Goal: Task Accomplishment & Management: Manage account settings

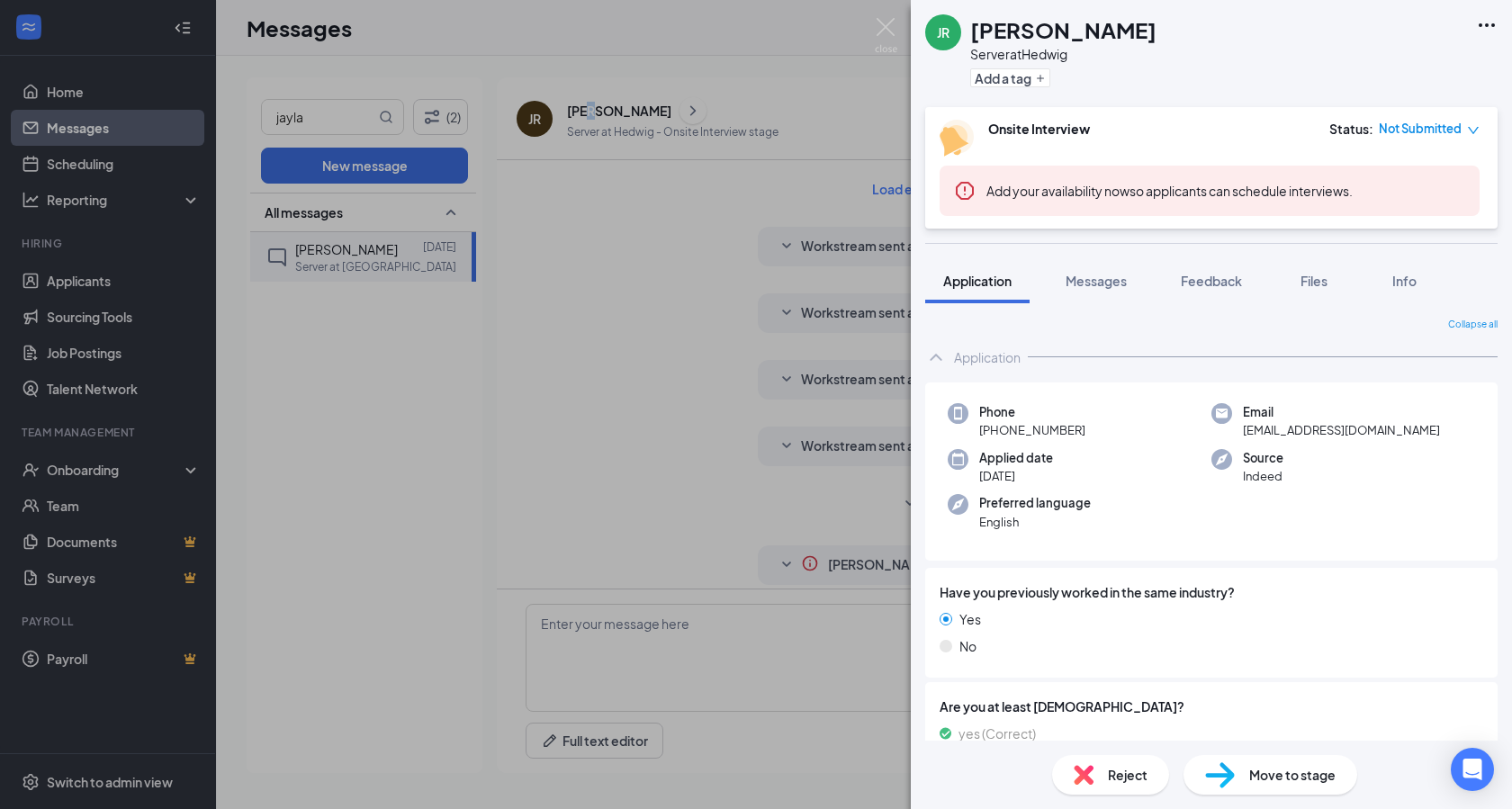
scroll to position [1736, 0]
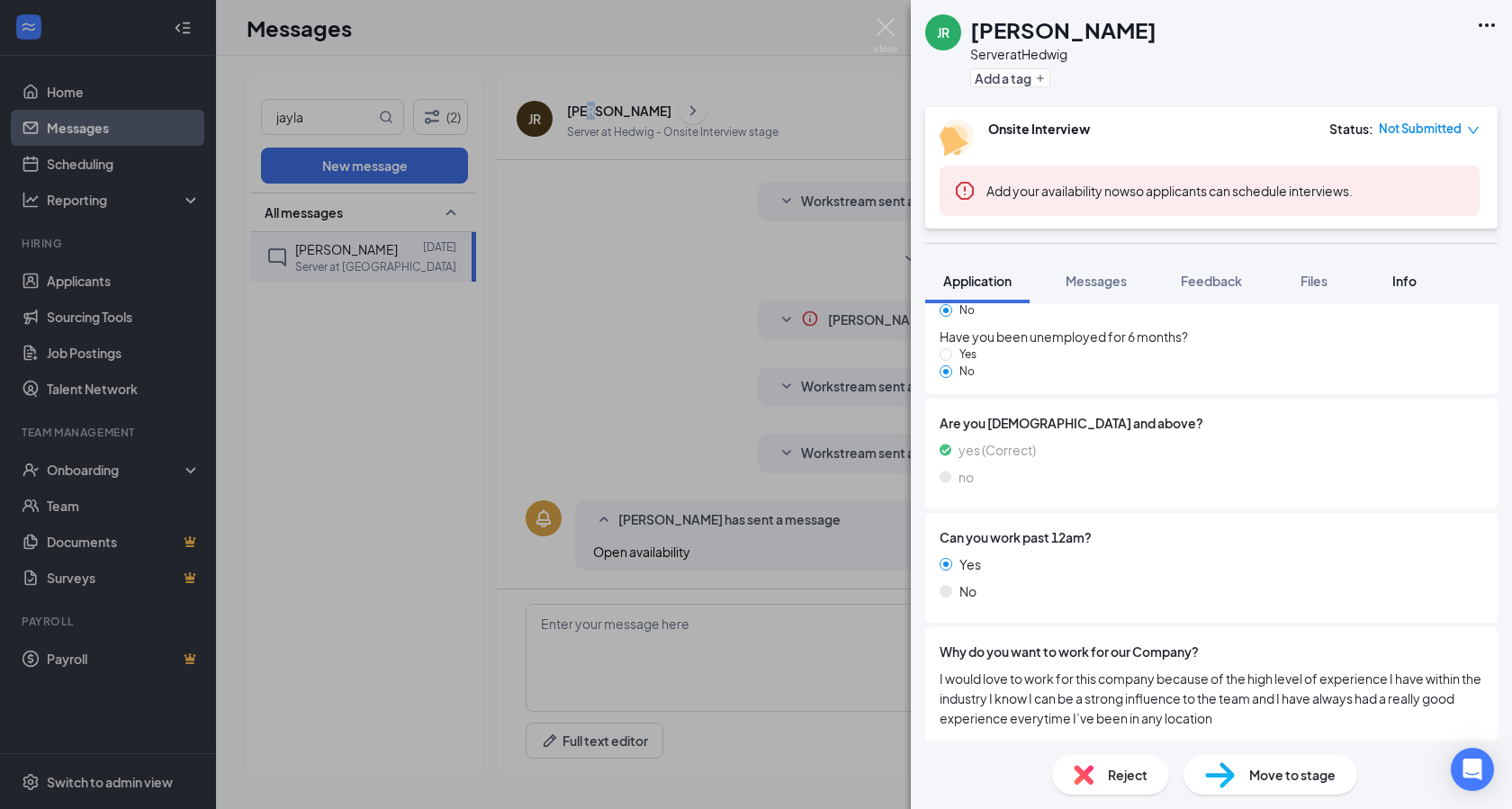
click at [1412, 290] on button "Info" at bounding box center [1404, 280] width 72 height 45
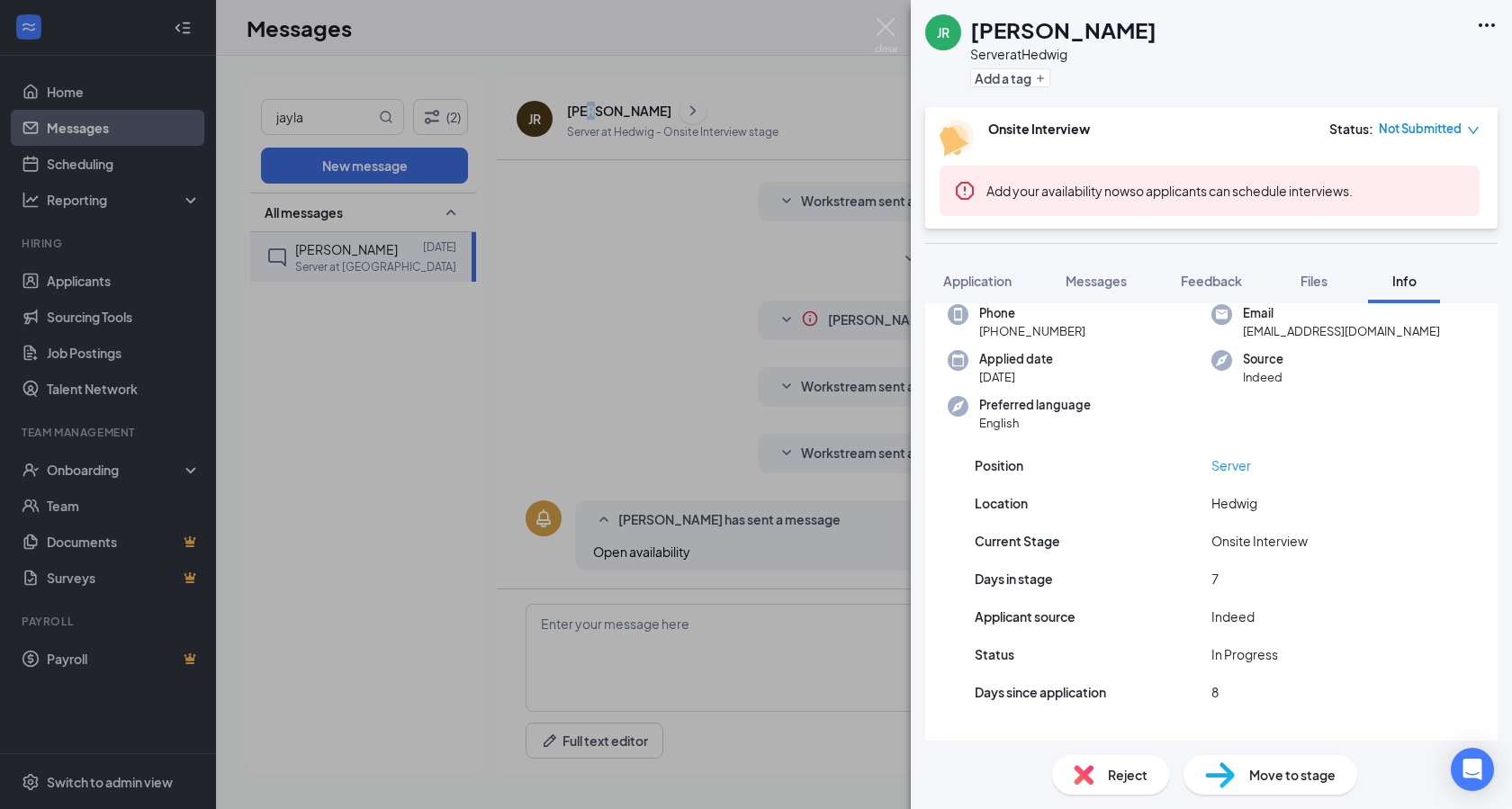
scroll to position [71, 0]
click at [1080, 282] on span "Messages" at bounding box center [1097, 280] width 61 height 16
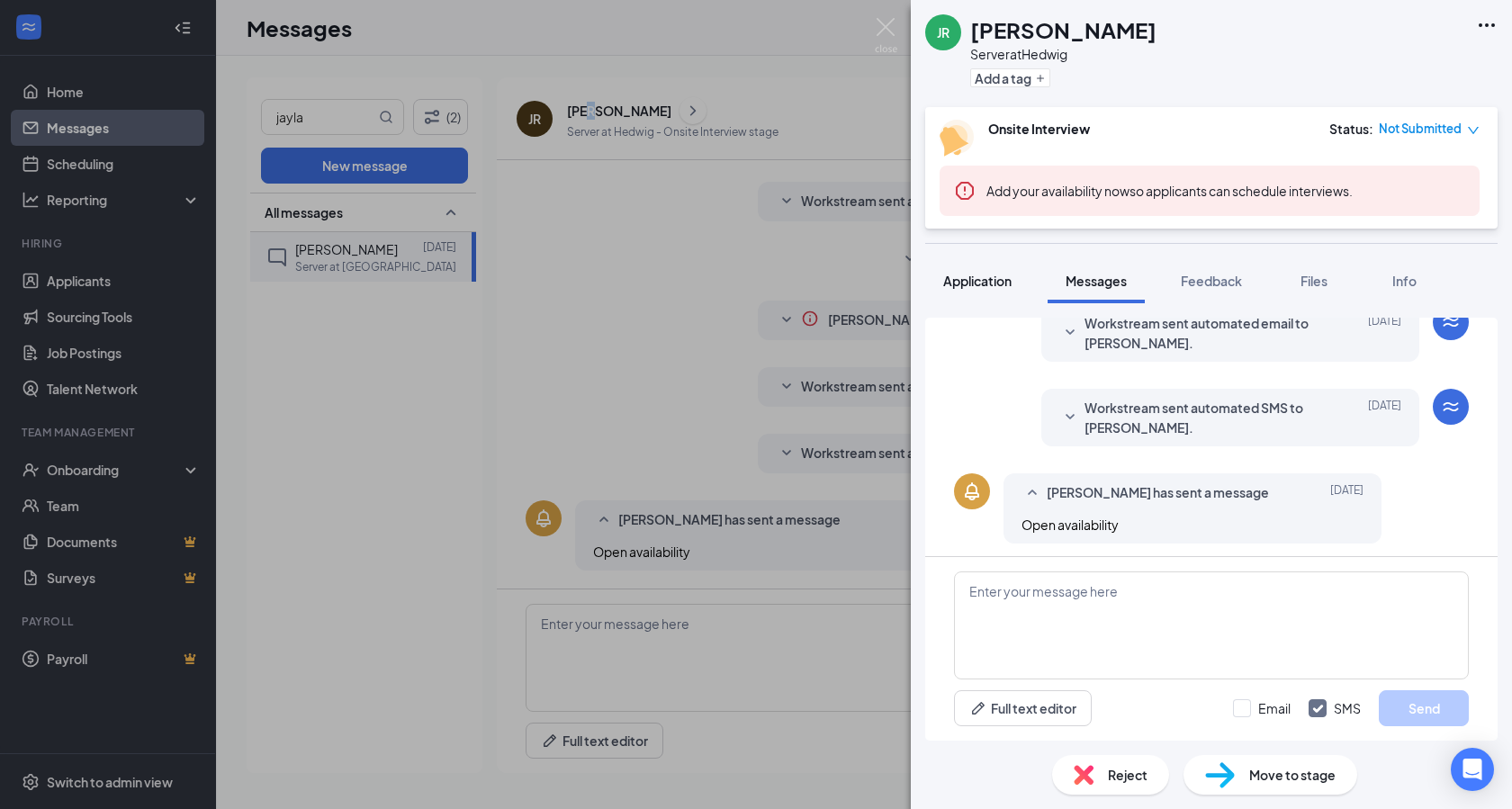
scroll to position [561, 0]
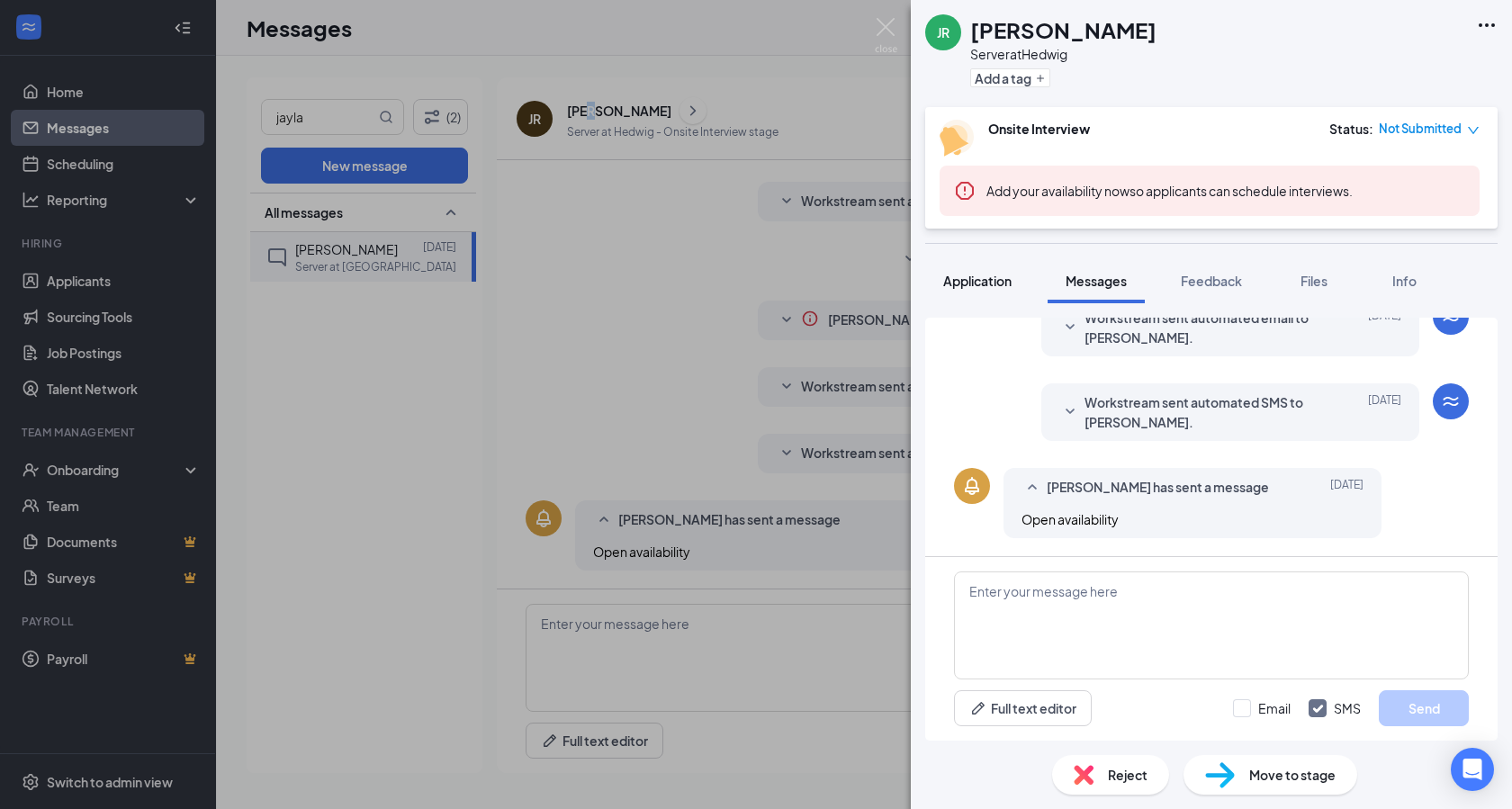
click at [979, 290] on button "Application" at bounding box center [978, 280] width 105 height 45
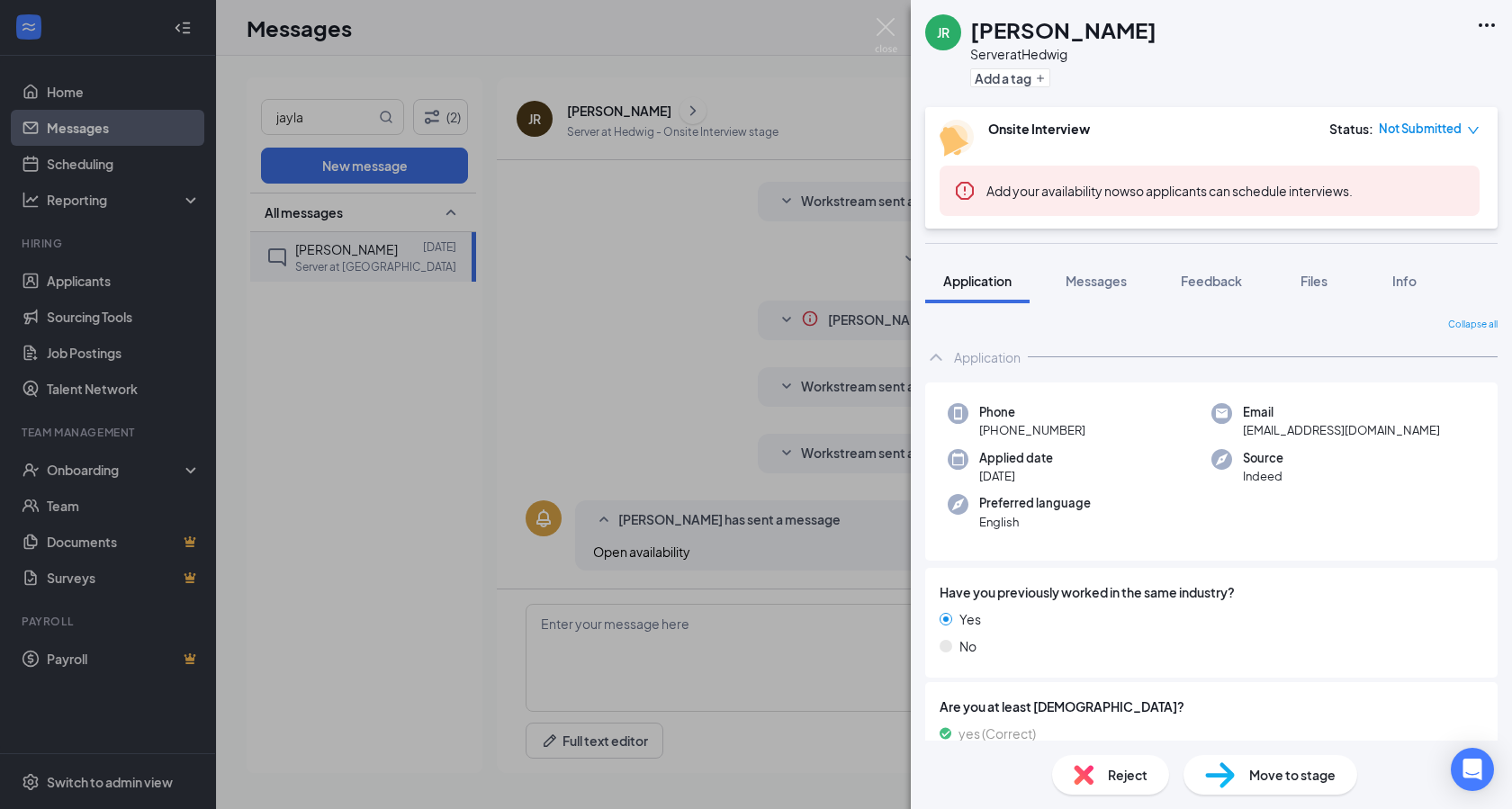
click at [693, 667] on div "JR [PERSON_NAME] Server at Hedwig Add a tag Onsite Interview Status : Not Submi…" at bounding box center [756, 404] width 1512 height 809
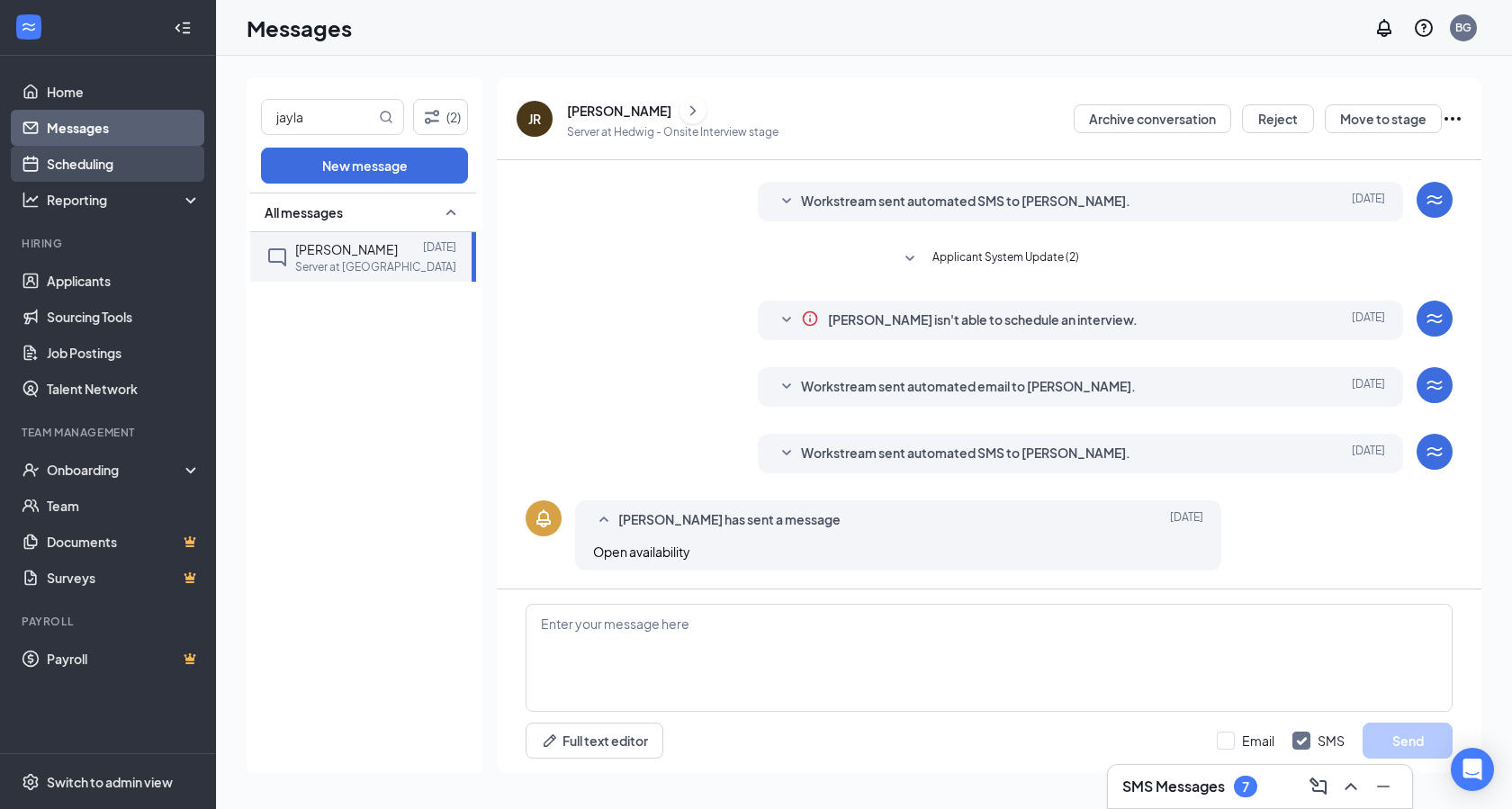
click at [114, 165] on link "Scheduling" at bounding box center [124, 164] width 154 height 36
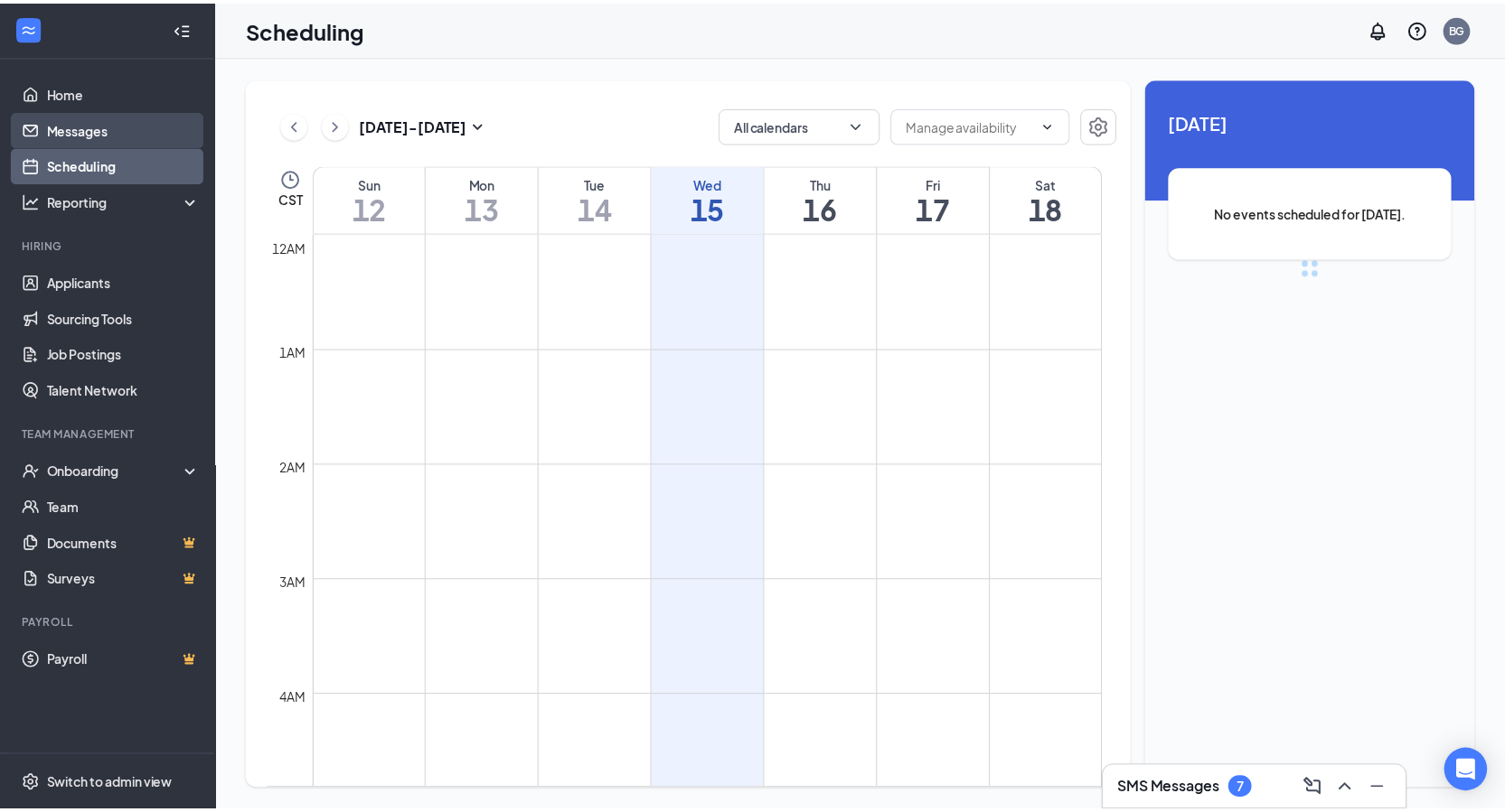
scroll to position [889, 0]
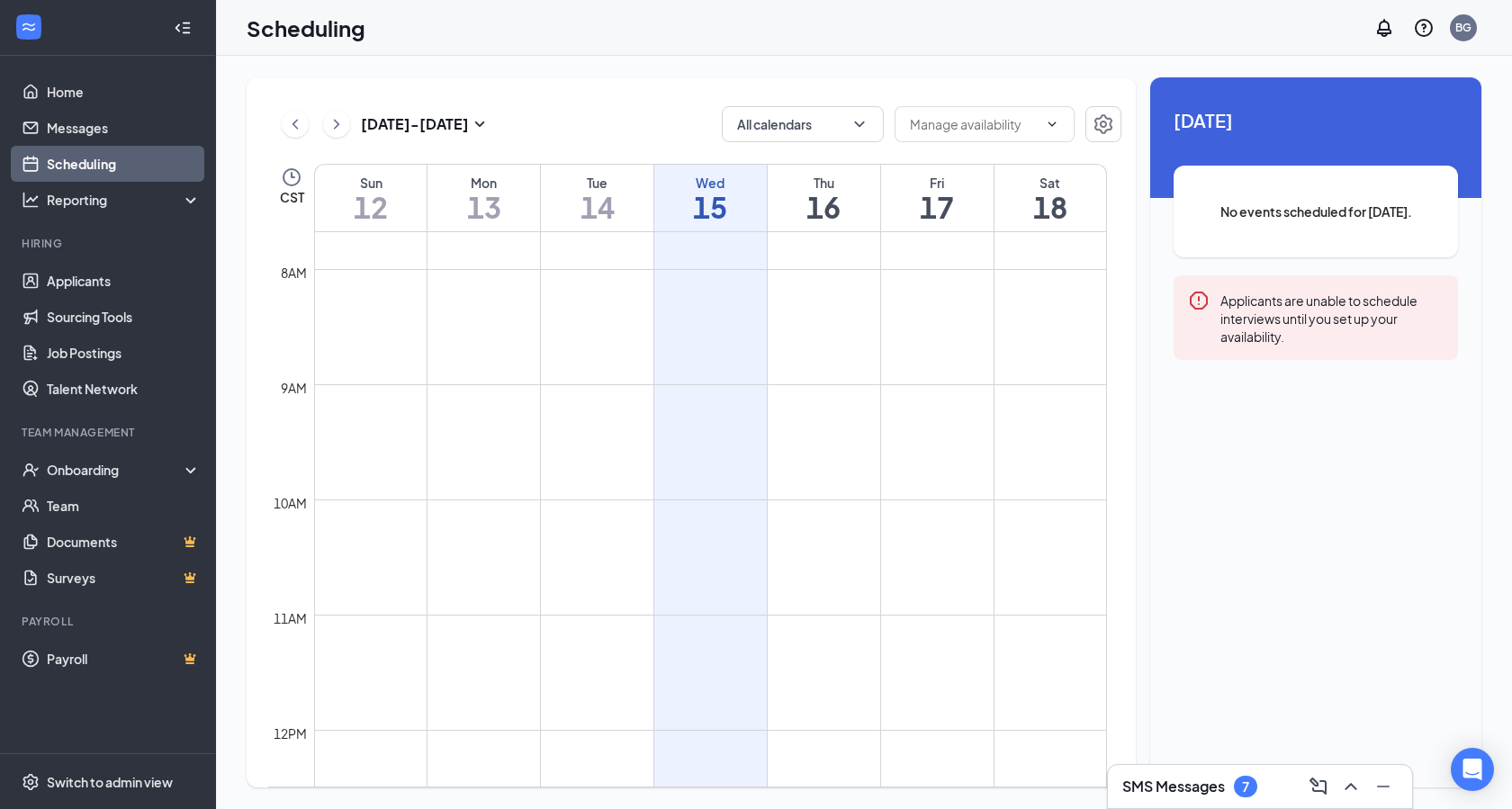
click at [179, 25] on icon "Collapse" at bounding box center [177, 28] width 5 height 9
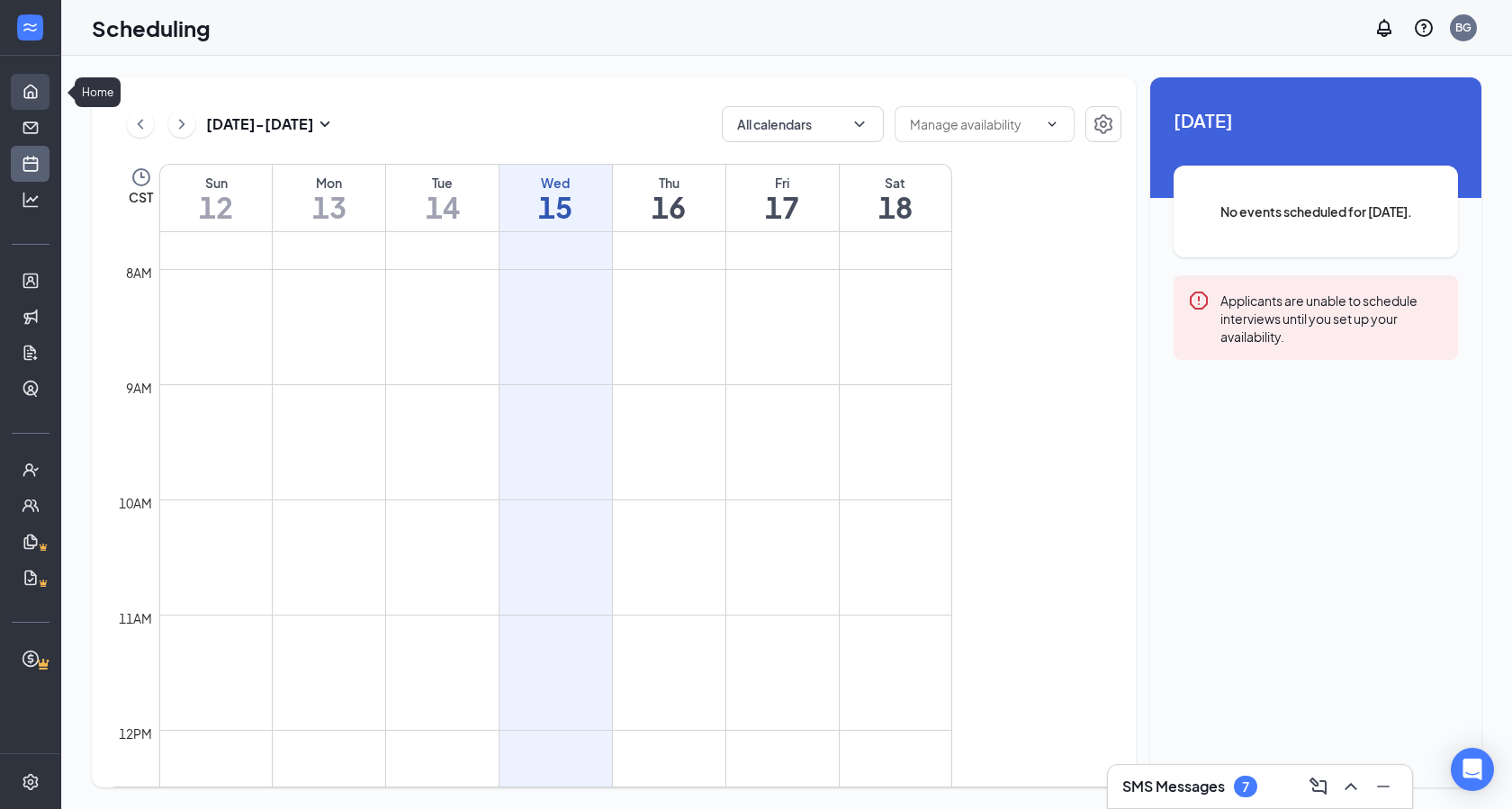
click at [47, 90] on link "Home" at bounding box center [55, 91] width 18 height 36
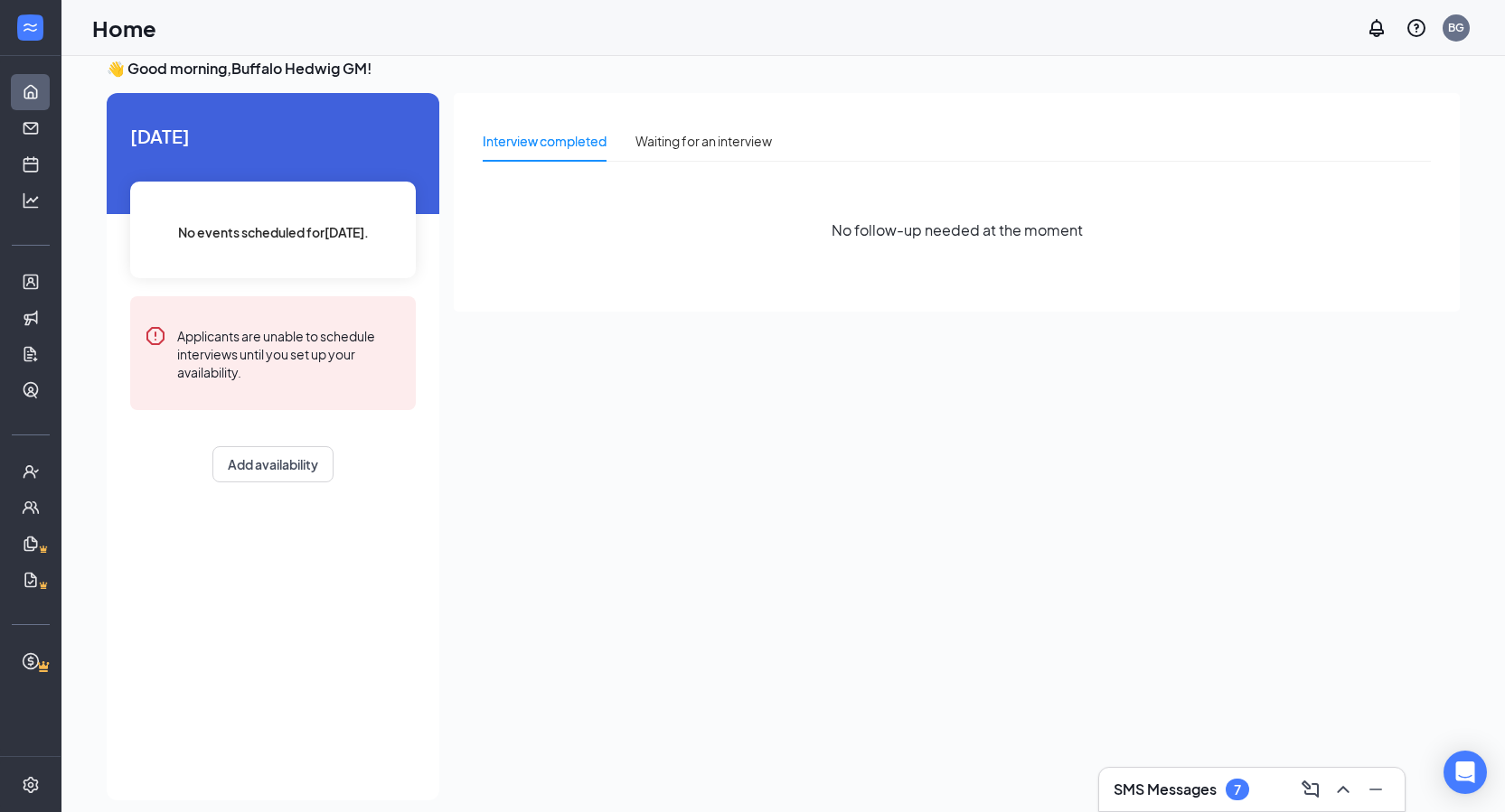
scroll to position [38, 0]
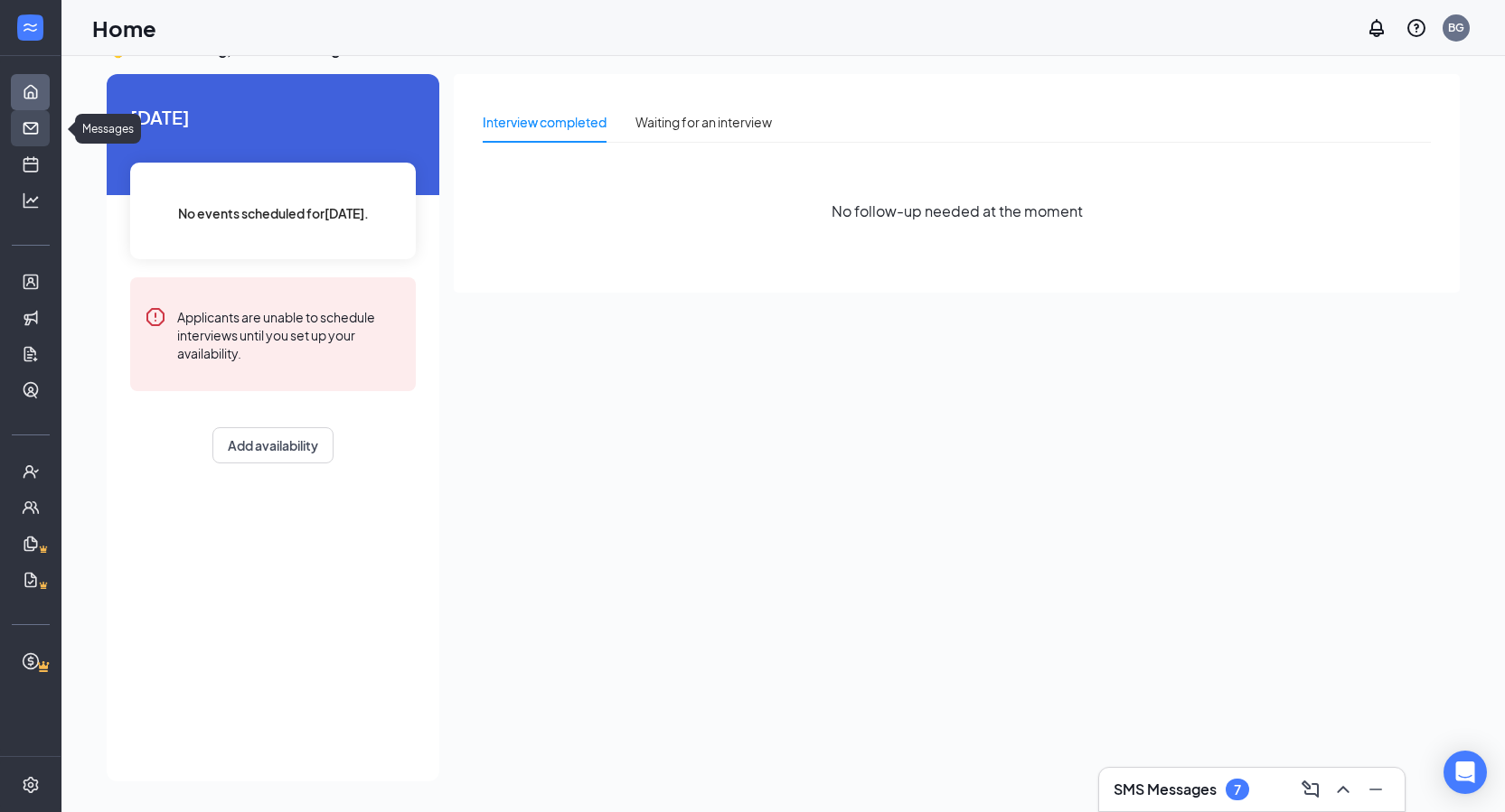
click at [47, 129] on link "Messages" at bounding box center [55, 128] width 18 height 36
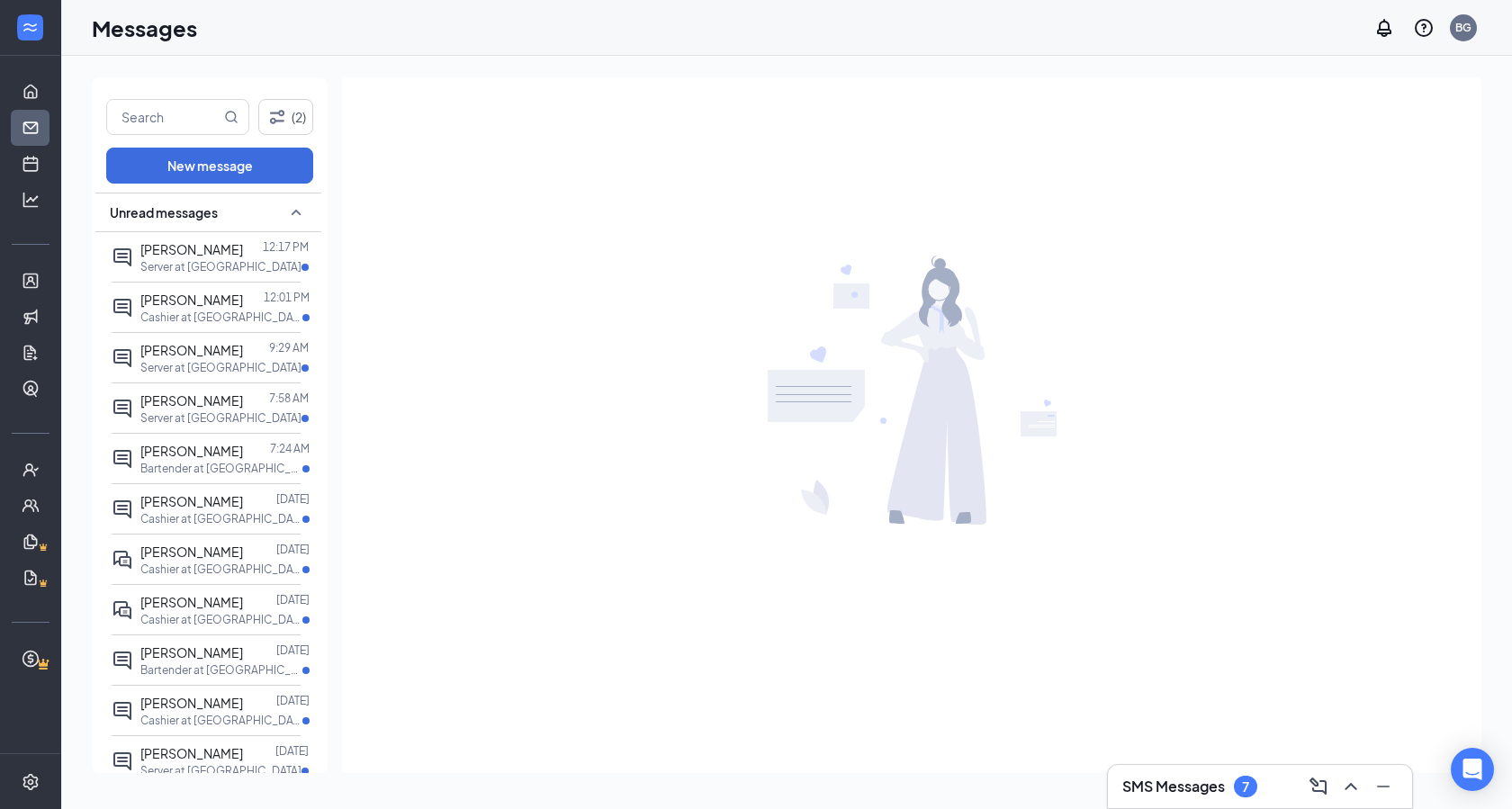
click at [1200, 776] on div "SMS Messages 7" at bounding box center [1190, 786] width 135 height 22
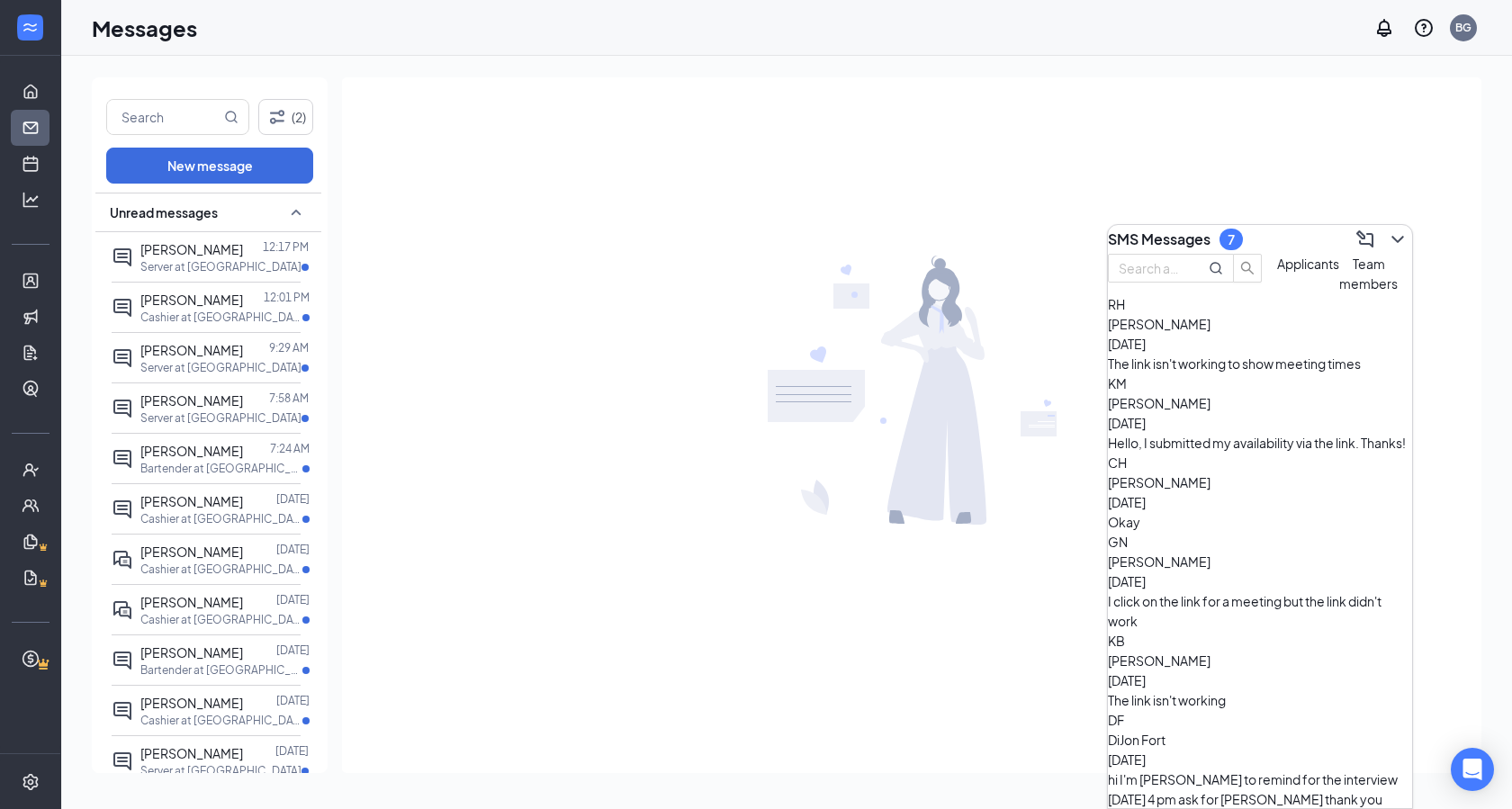
scroll to position [263, 0]
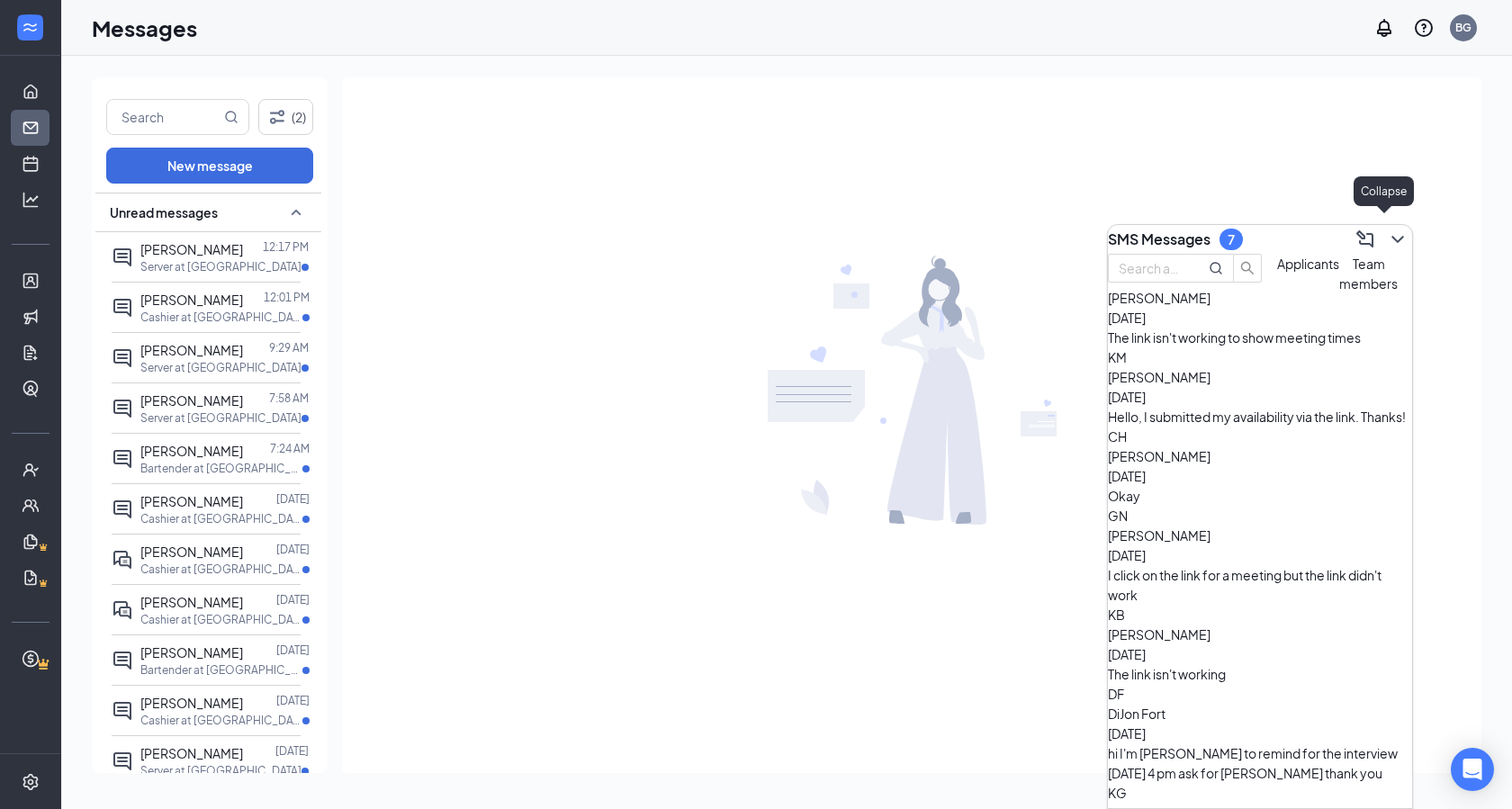
click at [1390, 237] on icon "ChevronDown" at bounding box center [1398, 239] width 22 height 22
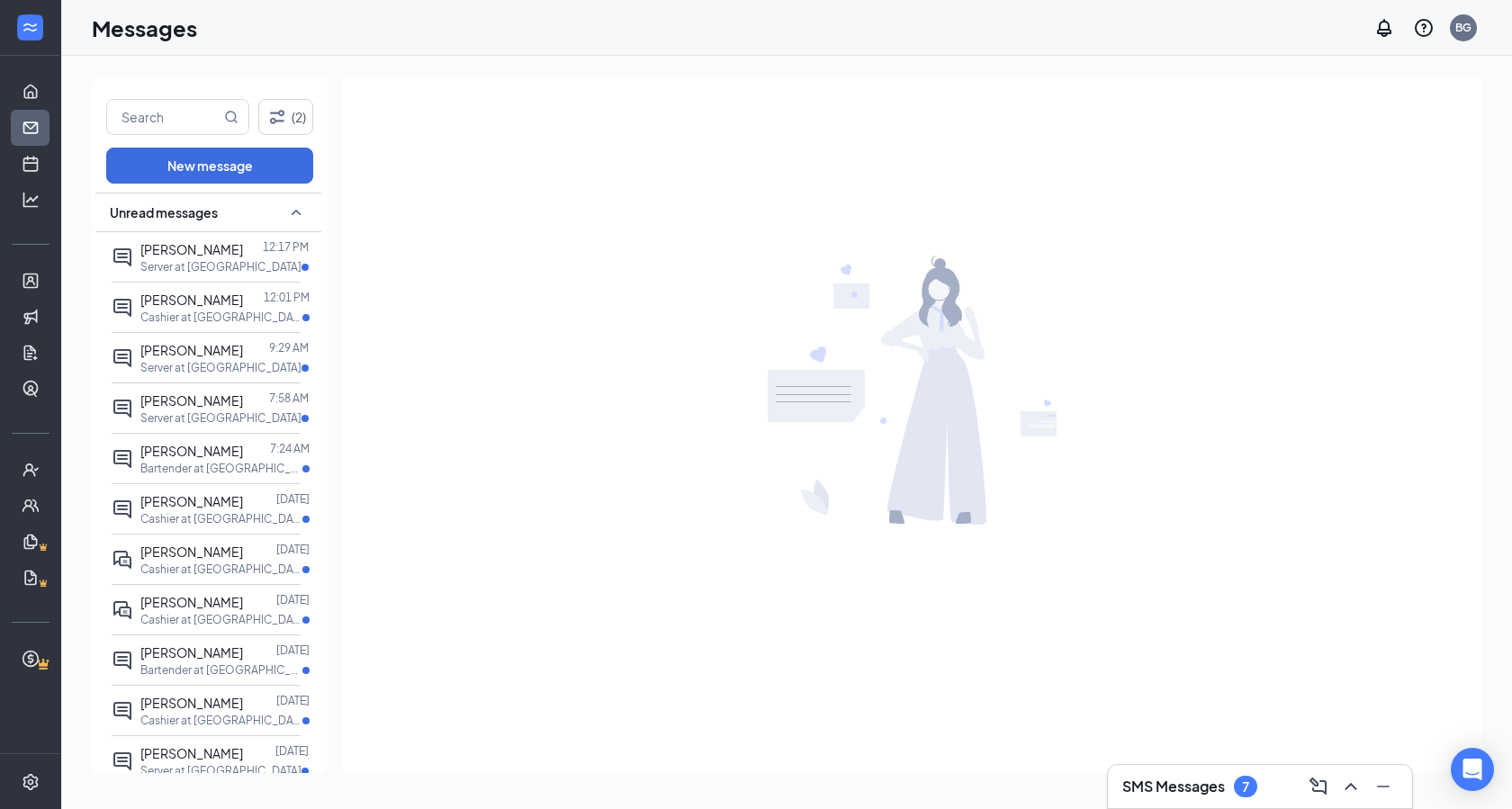
scroll to position [0, 0]
click at [47, 88] on link "Home" at bounding box center [55, 91] width 18 height 36
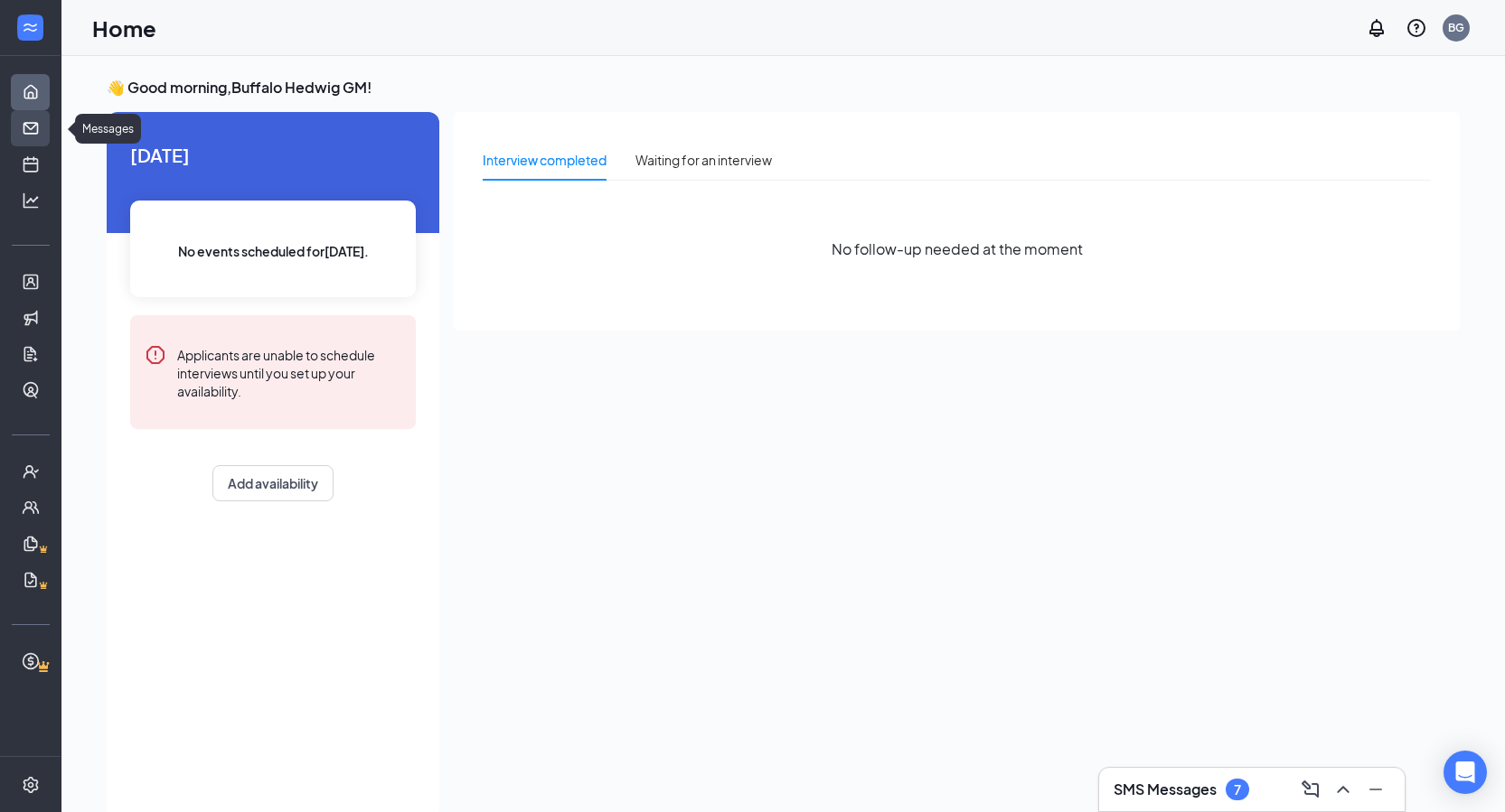
click at [47, 133] on link "Messages" at bounding box center [55, 128] width 18 height 36
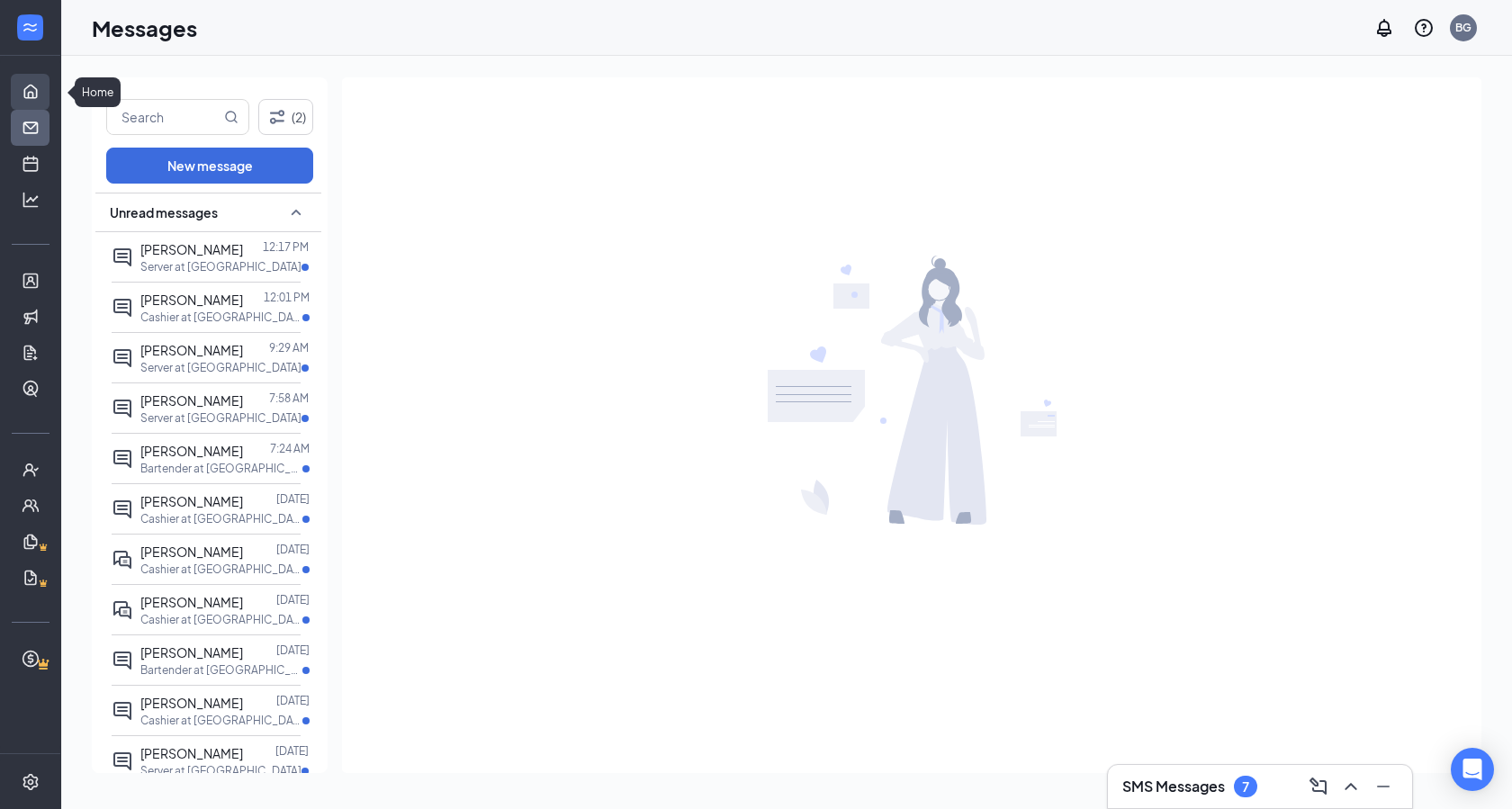
click at [47, 91] on link "Home" at bounding box center [55, 91] width 18 height 36
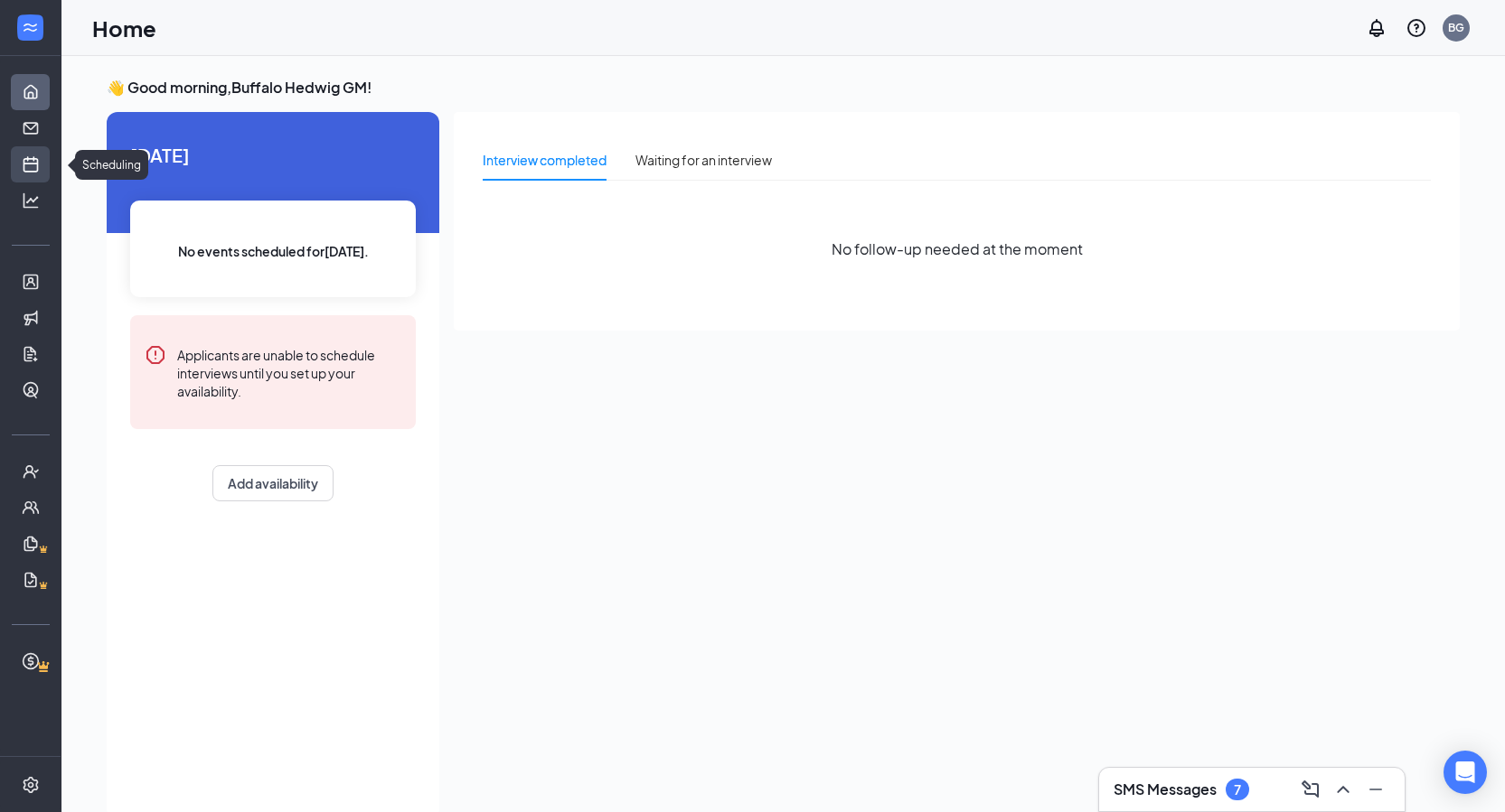
click at [47, 172] on link "Scheduling" at bounding box center [55, 165] width 18 height 36
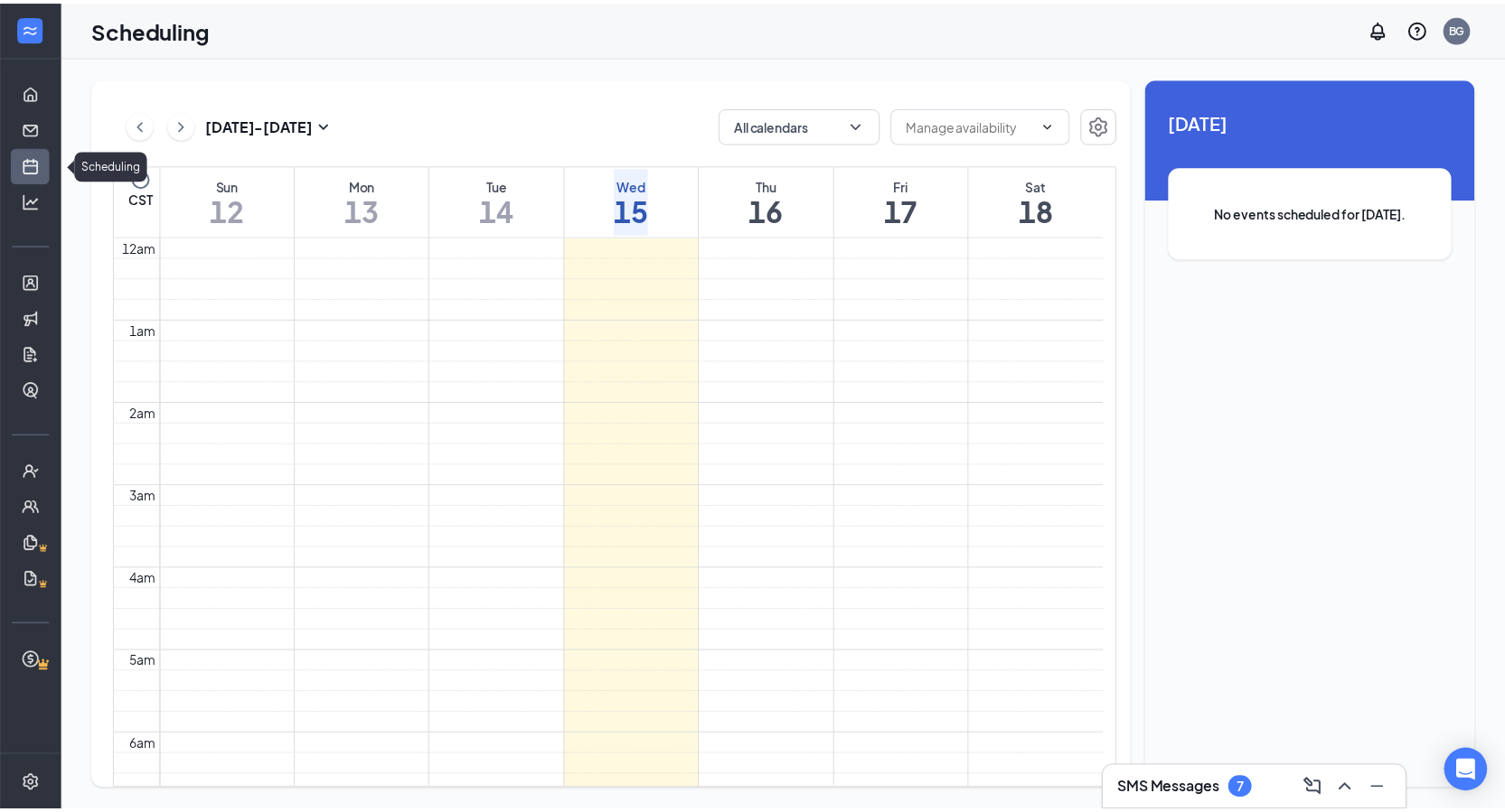
scroll to position [889, 0]
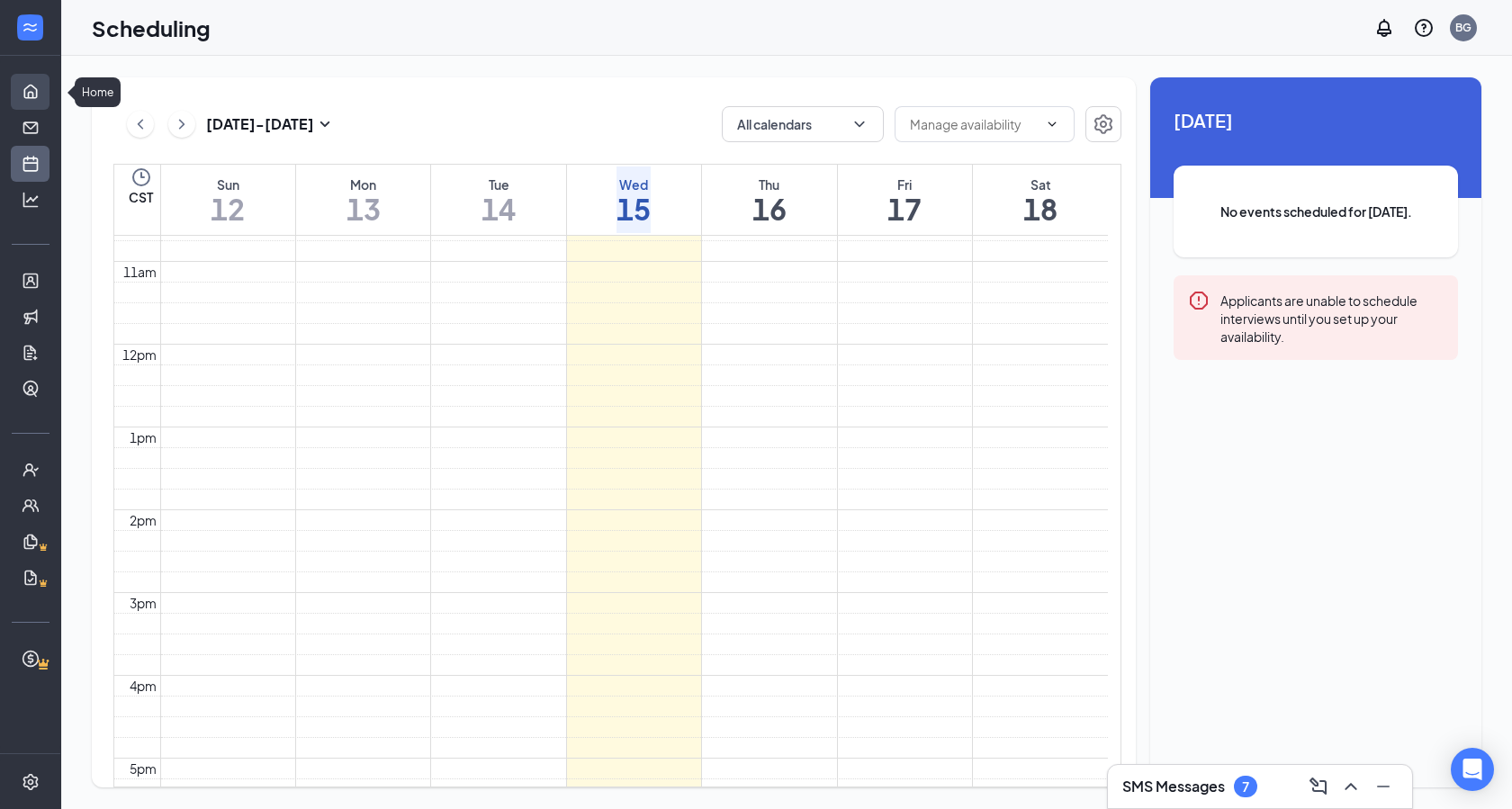
click at [47, 96] on link "Home" at bounding box center [55, 91] width 18 height 36
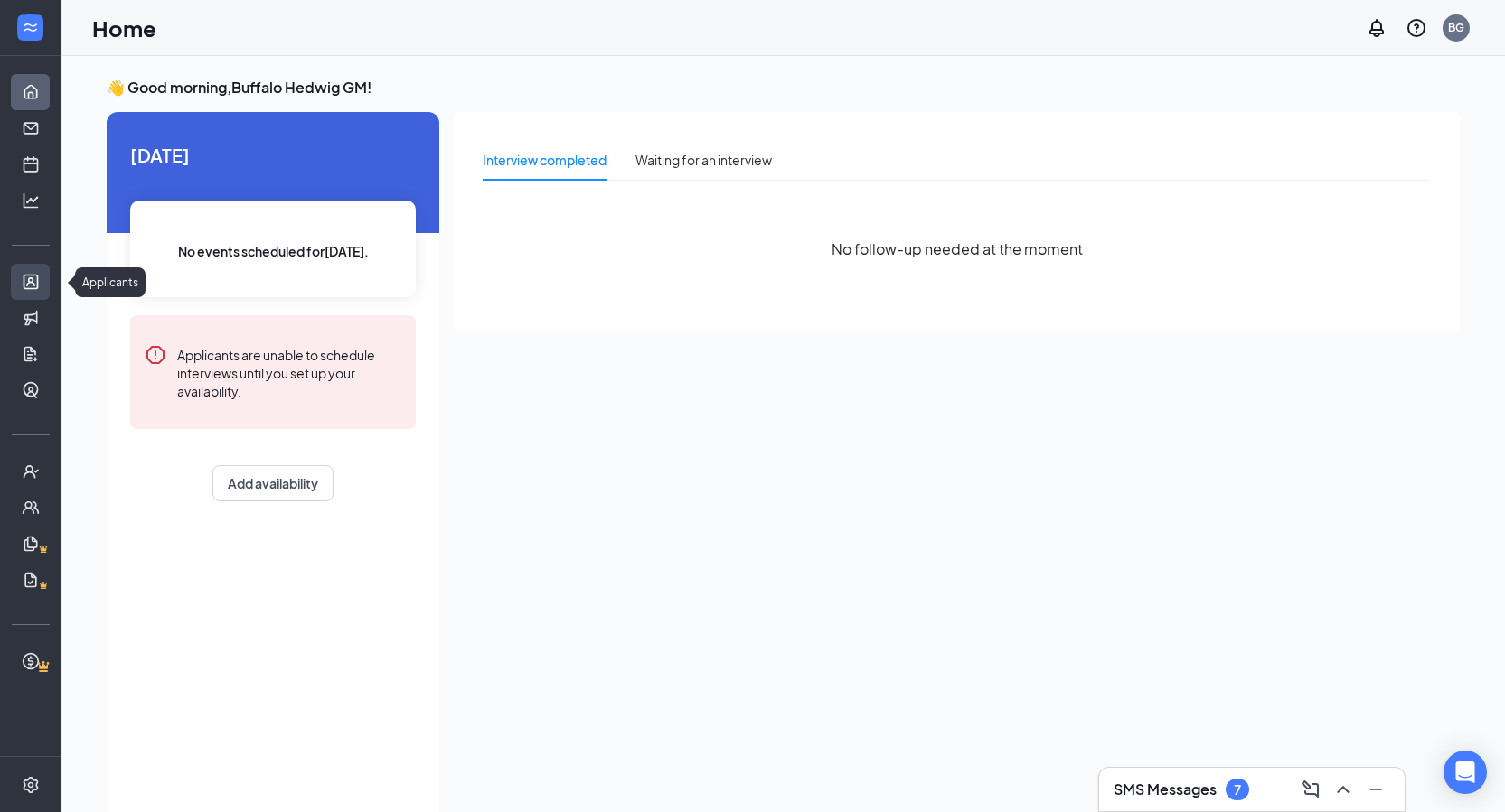
click at [47, 277] on link "Applicants" at bounding box center [55, 282] width 18 height 36
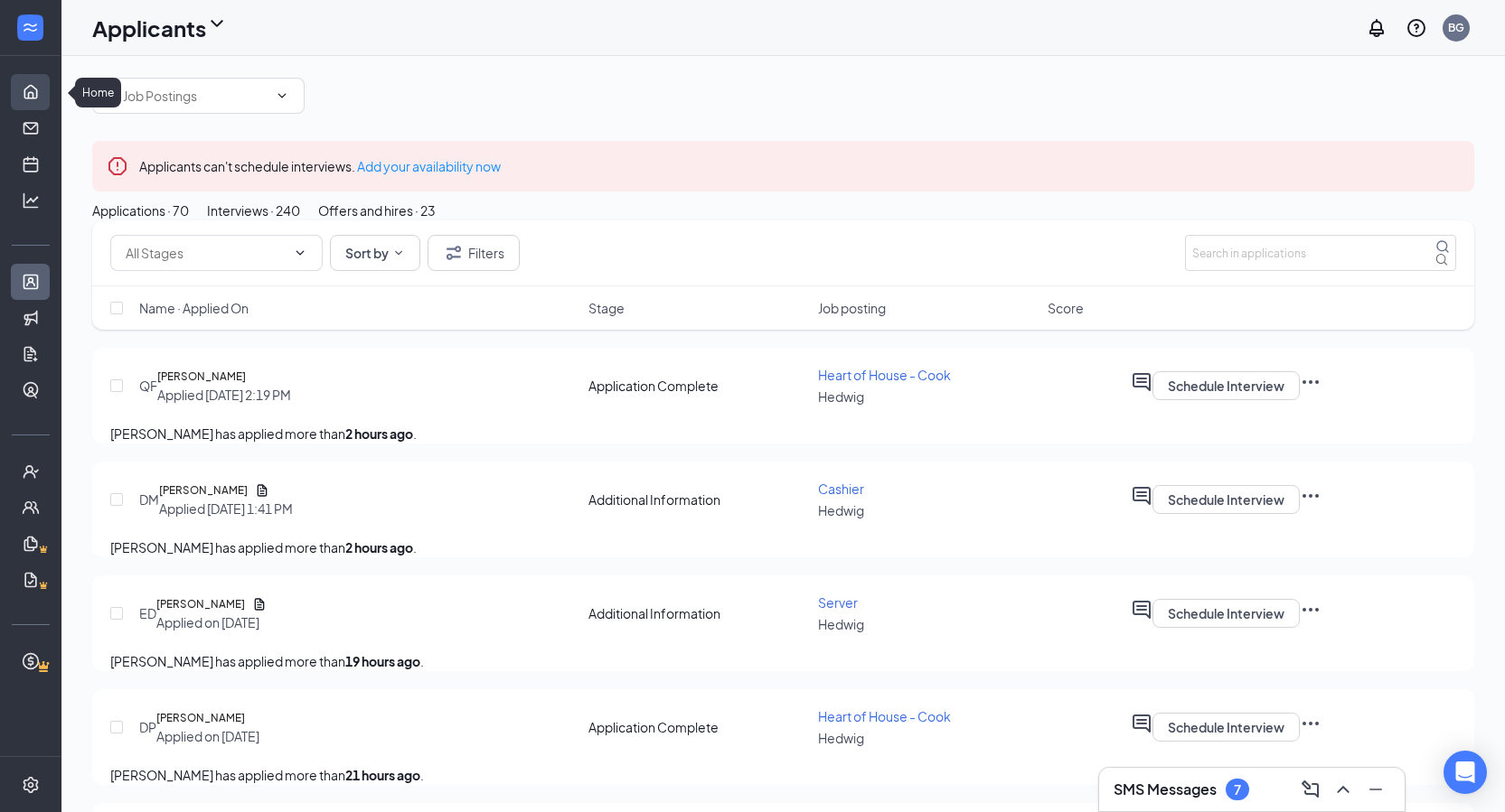
click at [47, 84] on link "Home" at bounding box center [55, 92] width 18 height 36
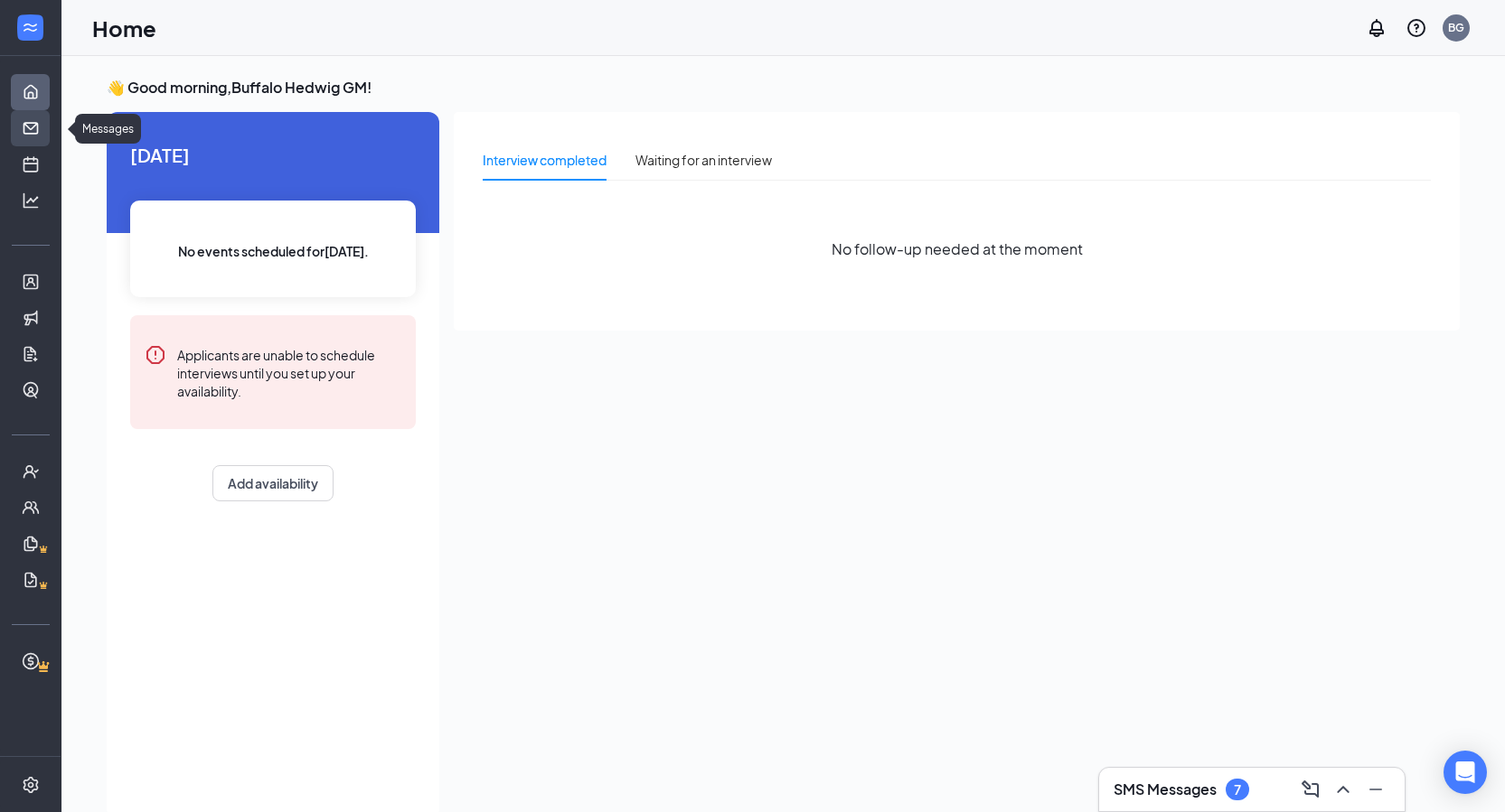
click at [47, 119] on link "Messages" at bounding box center [55, 128] width 18 height 36
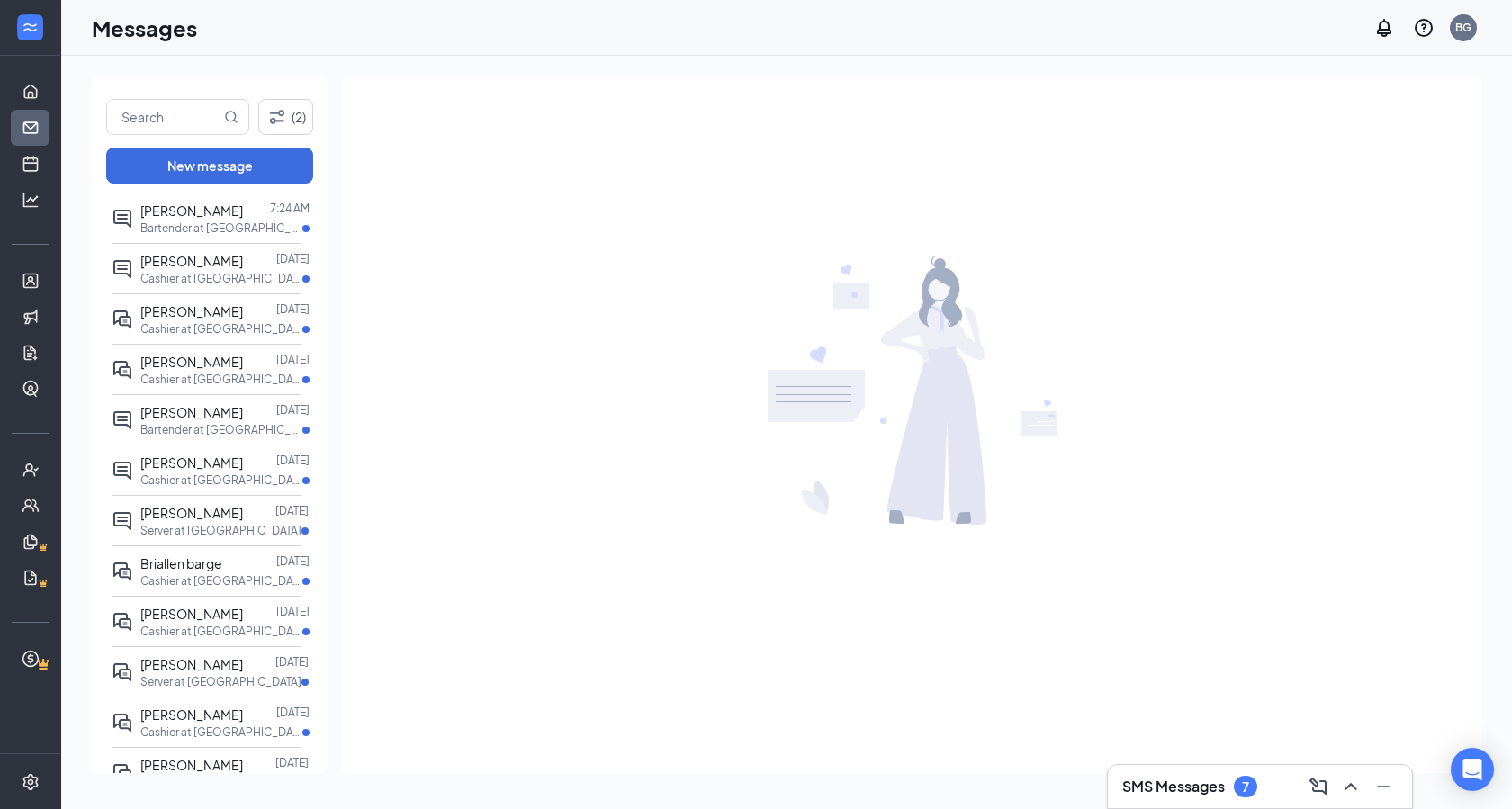
scroll to position [316, 0]
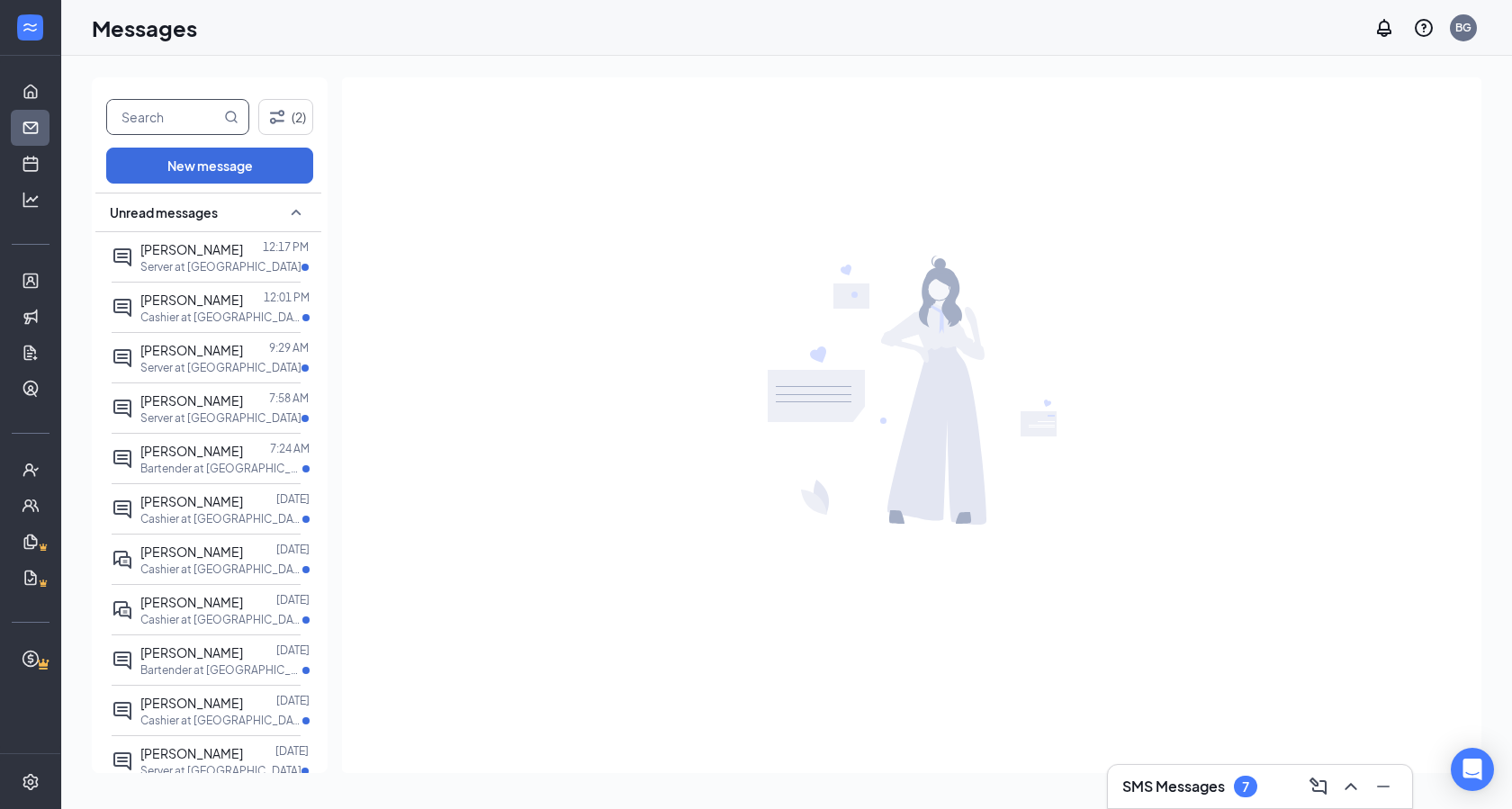
click at [159, 114] on input "text" at bounding box center [163, 117] width 113 height 34
type input "jayla"
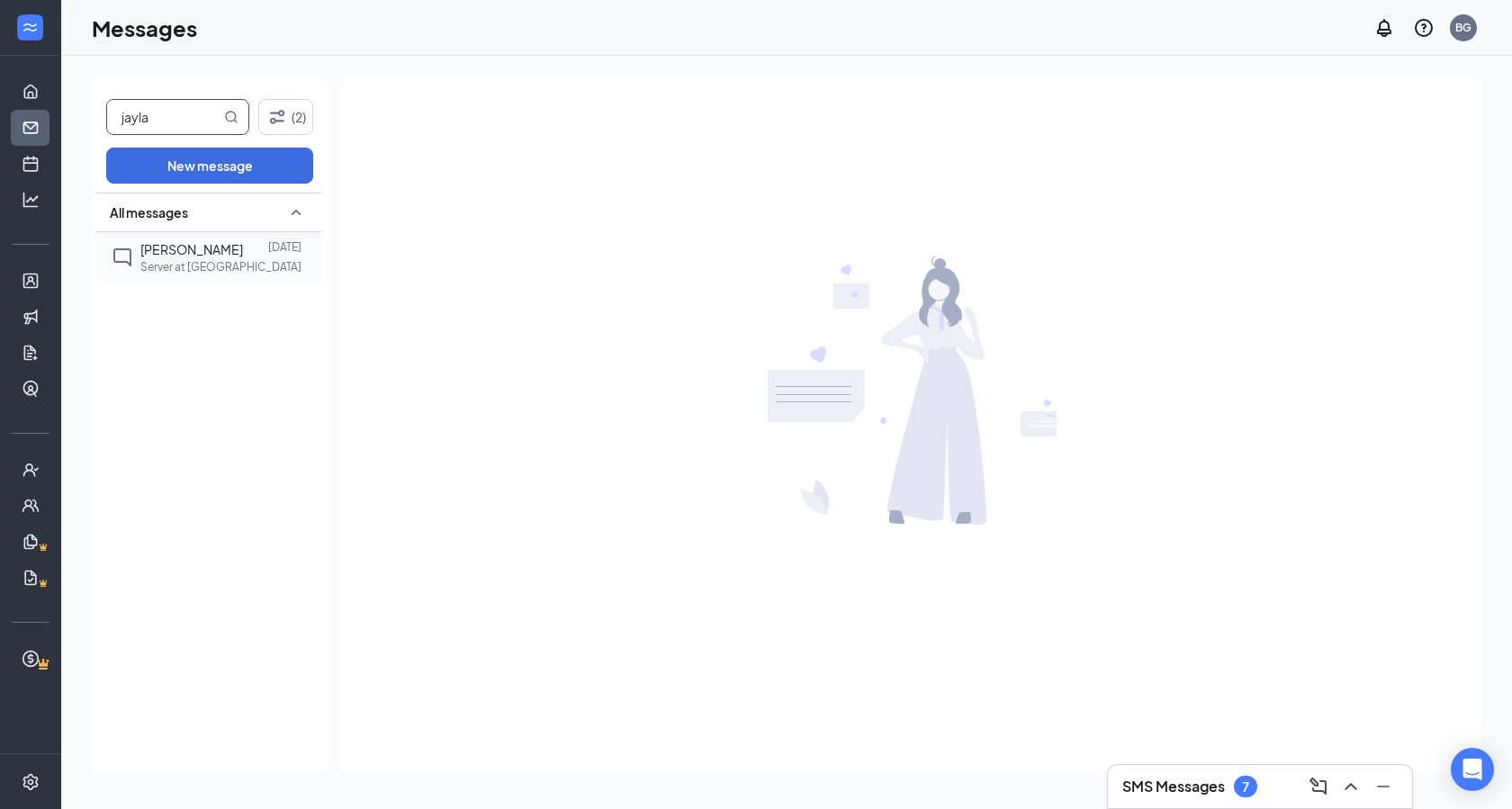
click at [204, 245] on span "[PERSON_NAME]" at bounding box center [192, 249] width 103 height 16
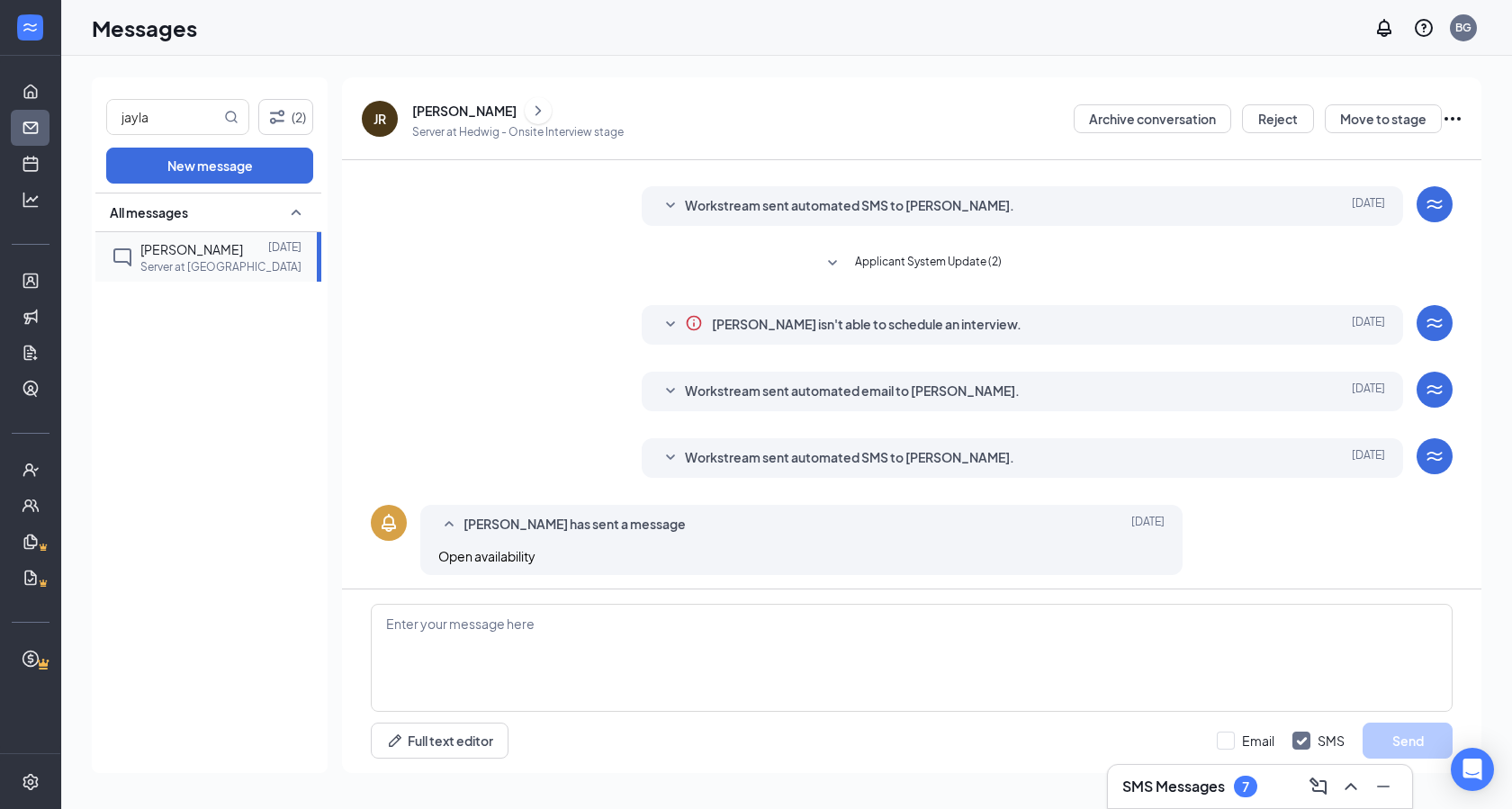
scroll to position [245, 0]
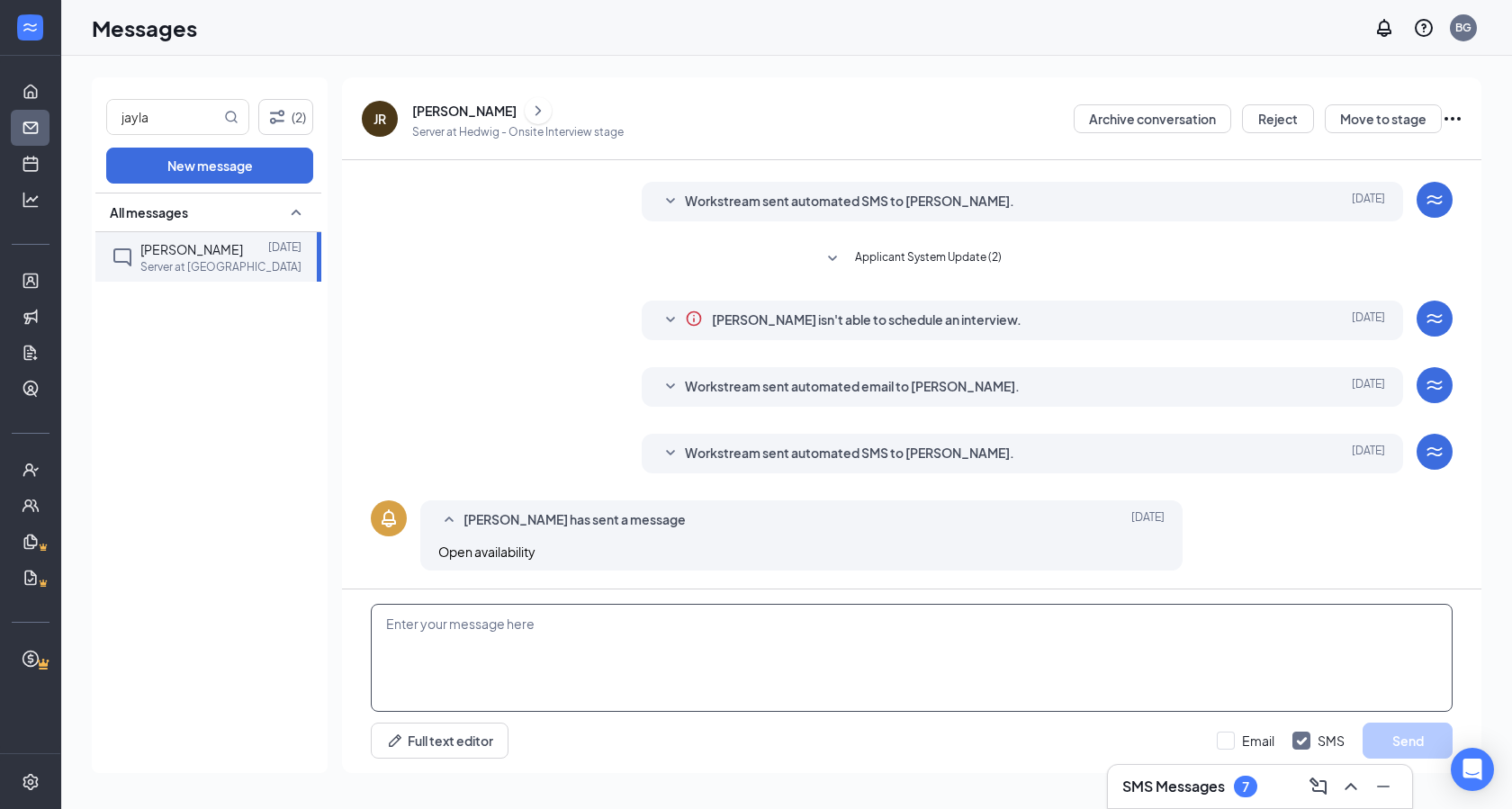
click at [519, 640] on textarea at bounding box center [912, 657] width 1082 height 108
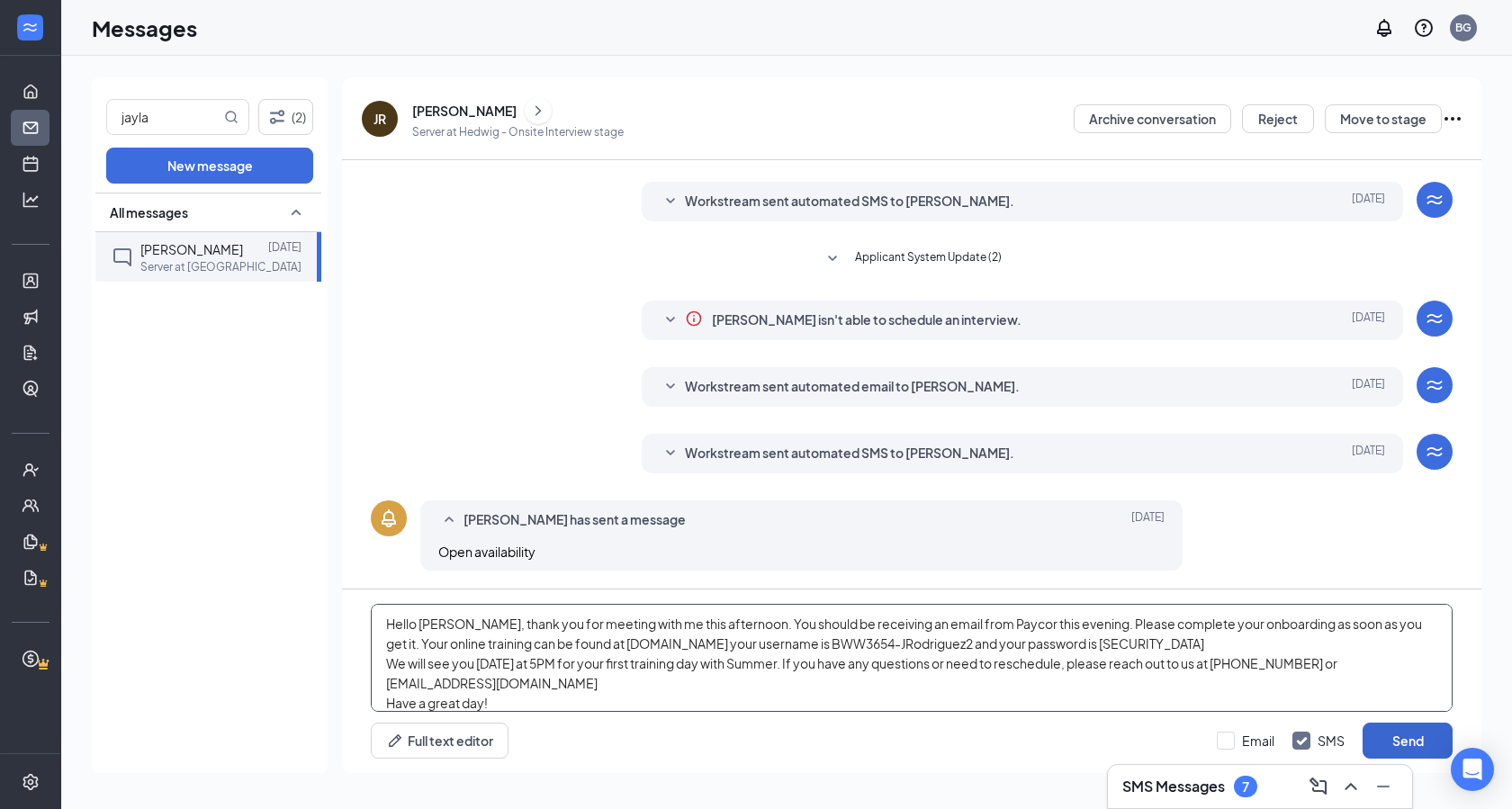
type textarea "Hello [PERSON_NAME], thank you for meeting with me this afternoon. You should b…"
click at [1412, 743] on button "Send" at bounding box center [1407, 741] width 90 height 36
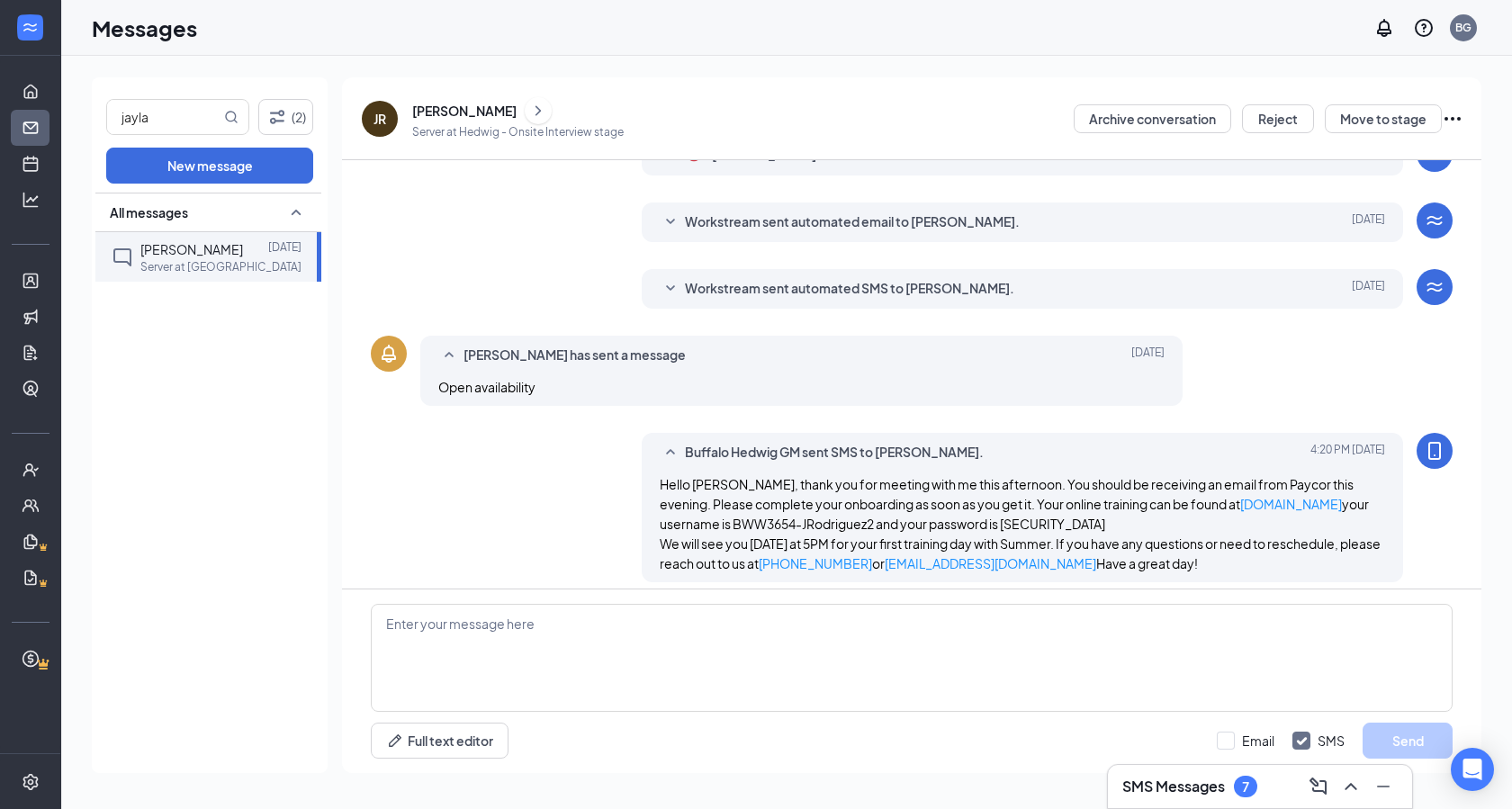
scroll to position [441, 0]
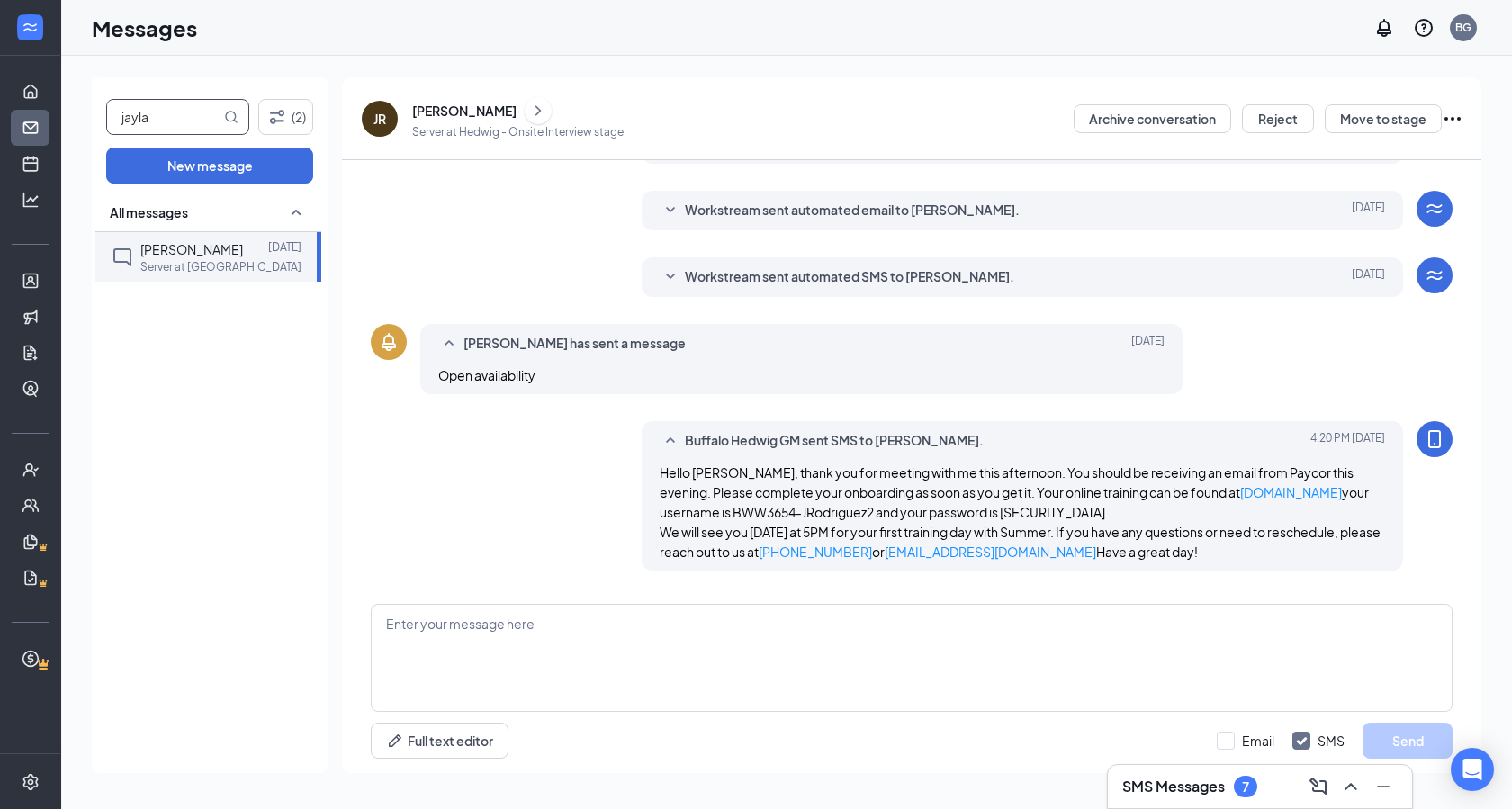
drag, startPoint x: 0, startPoint y: 131, endPoint x: 0, endPoint y: 145, distance: 14.0
click at [0, 127] on div "Home Messages Scheduling Hiring Applicants Sourcing Tools Job Postings Talent N…" at bounding box center [756, 404] width 1512 height 809
click at [211, 255] on span "Thailan [PERSON_NAME]" at bounding box center [192, 259] width 103 height 36
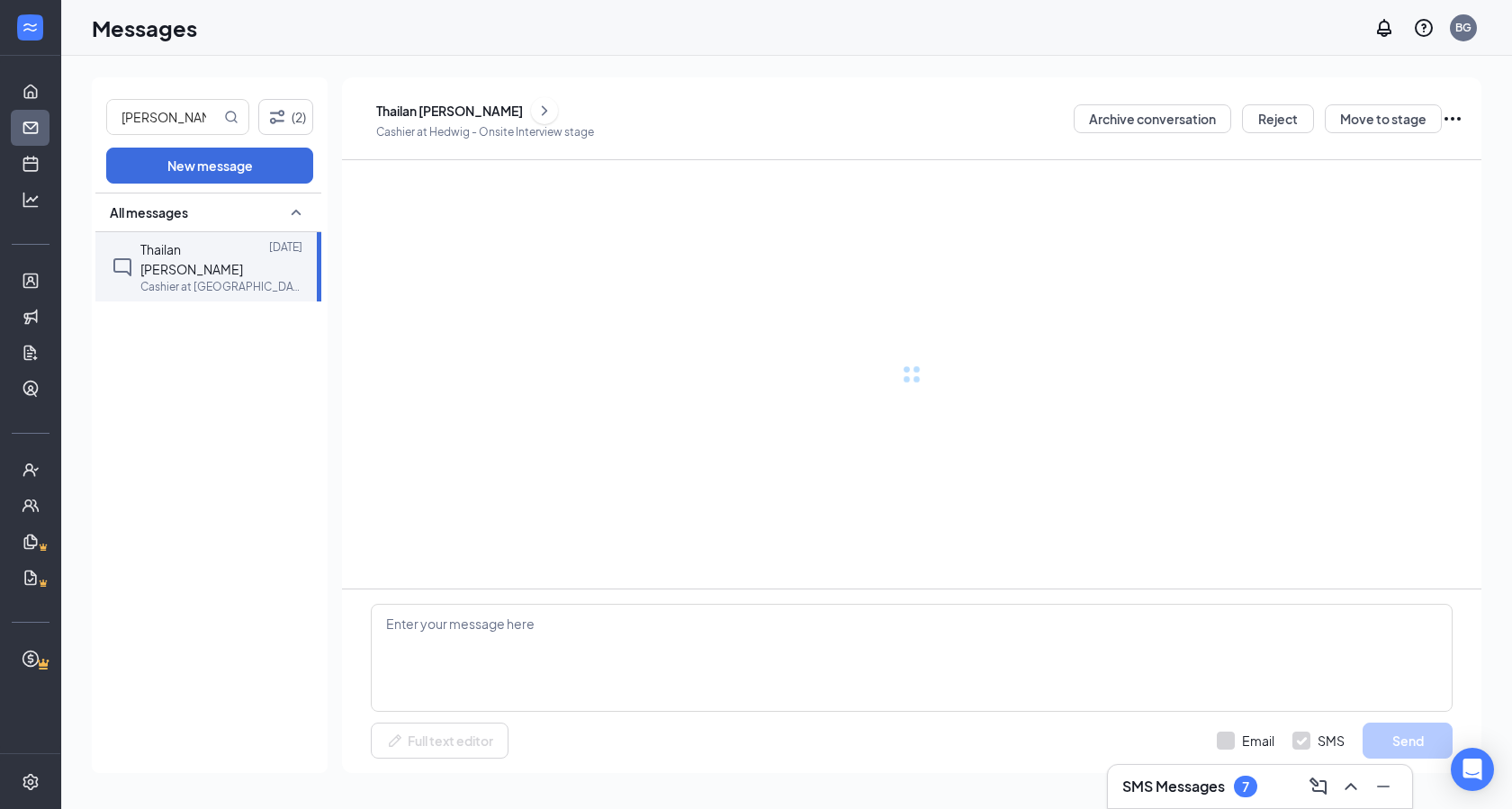
scroll to position [40, 0]
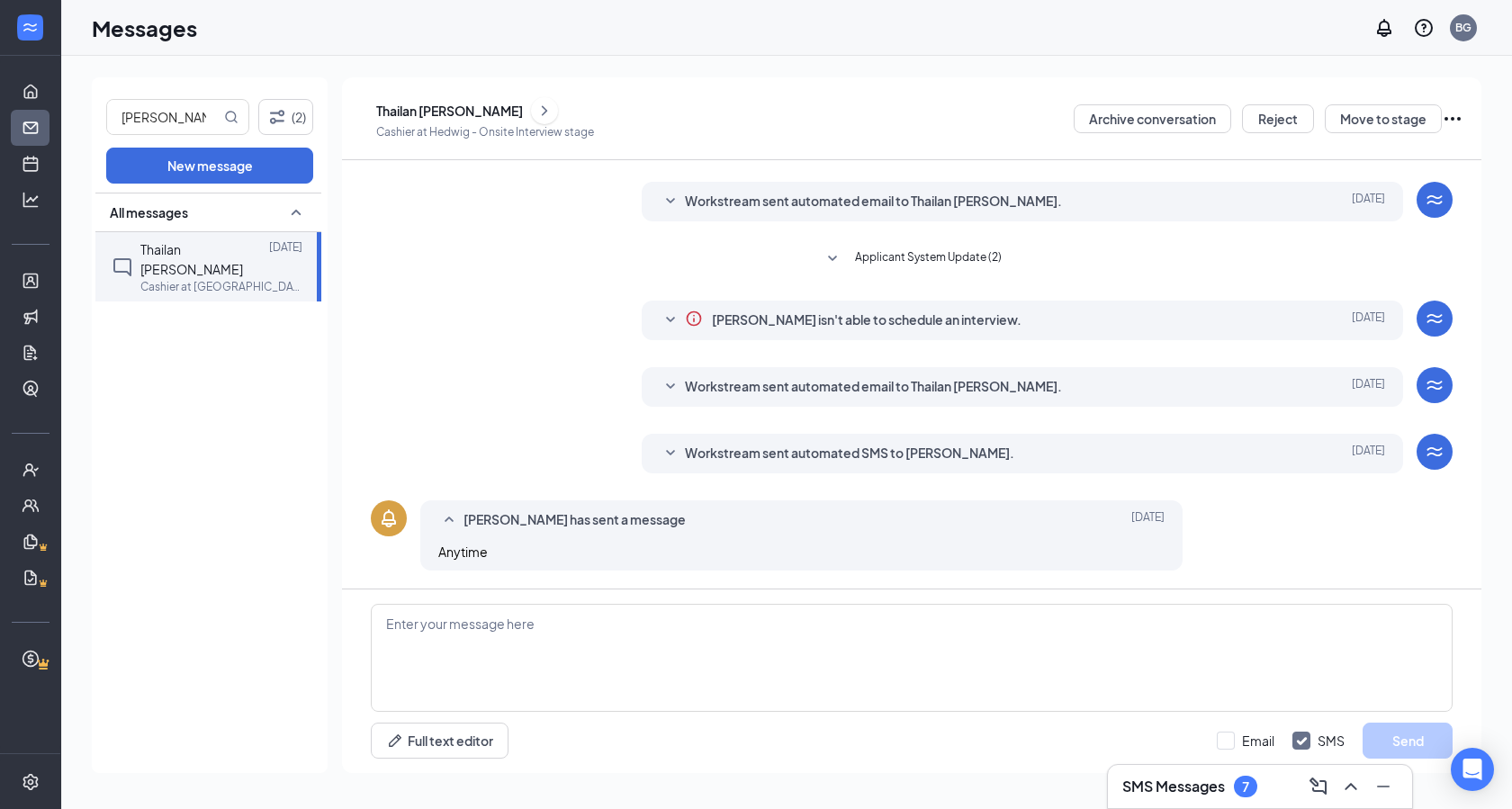
click at [440, 111] on div "Thailan [PERSON_NAME]" at bounding box center [450, 111] width 147 height 18
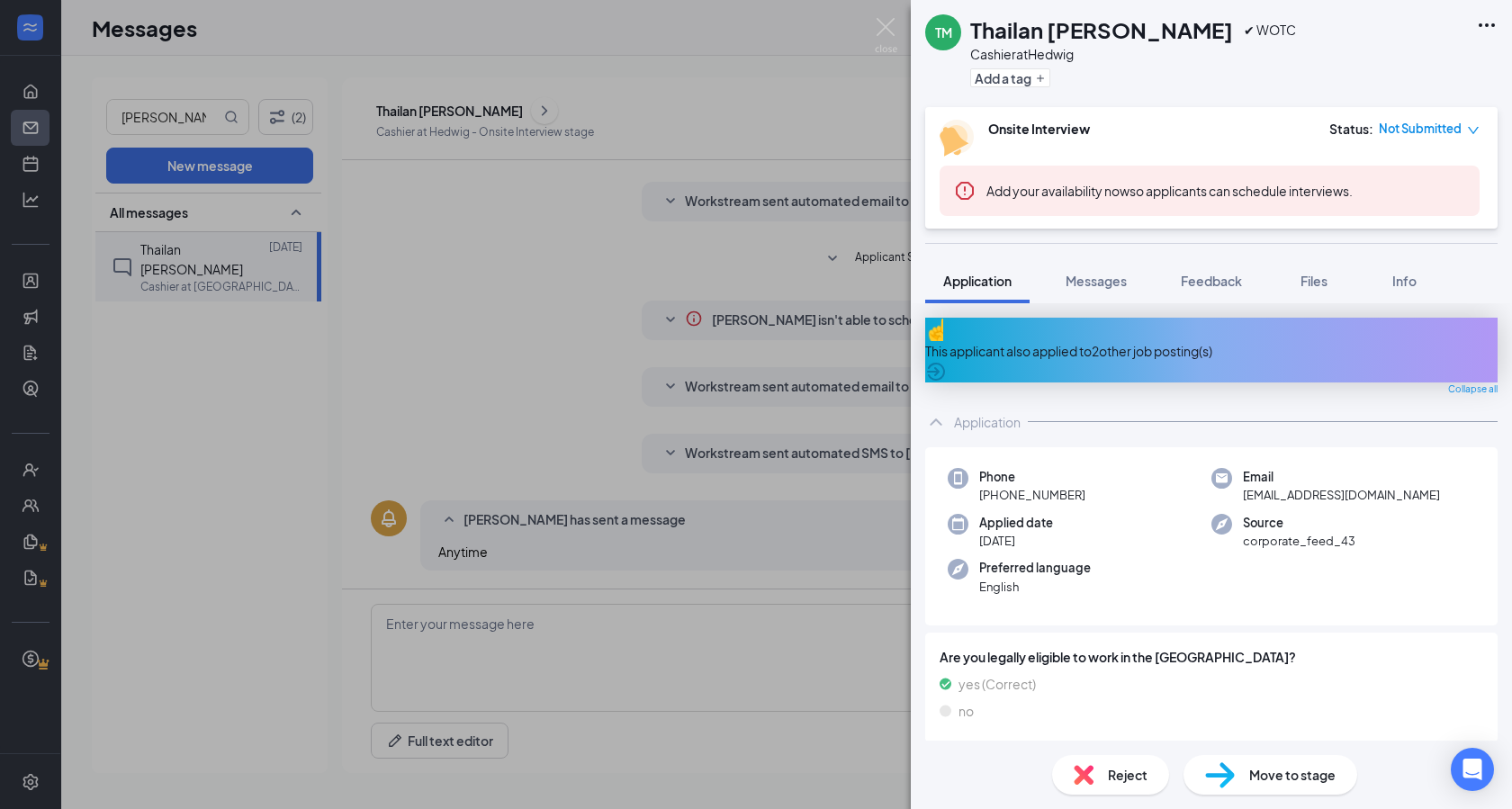
click at [1199, 344] on div "This applicant also applied to 2 other job posting(s)" at bounding box center [1211, 351] width 573 height 20
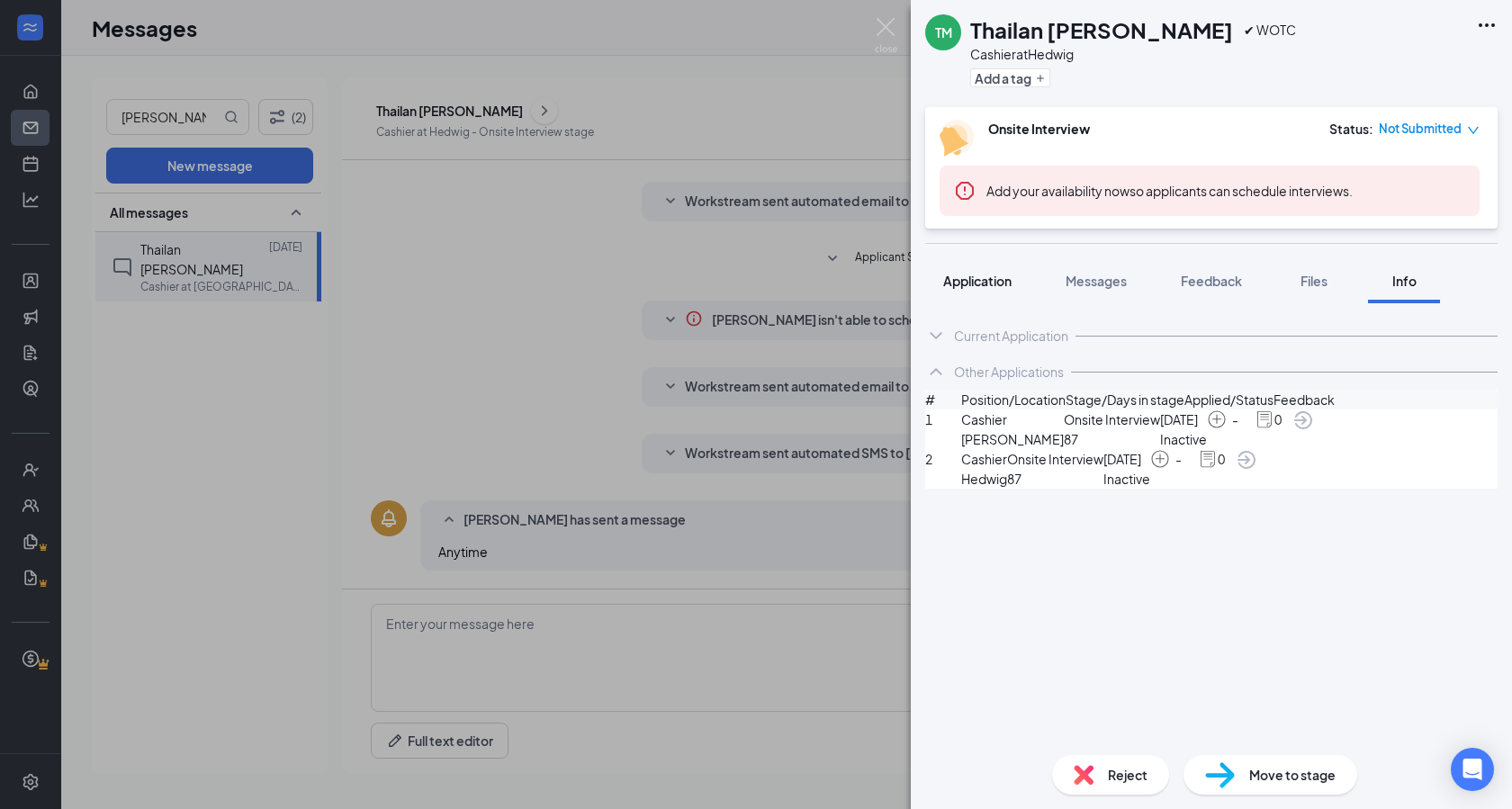
click at [984, 281] on span "Application" at bounding box center [978, 280] width 69 height 16
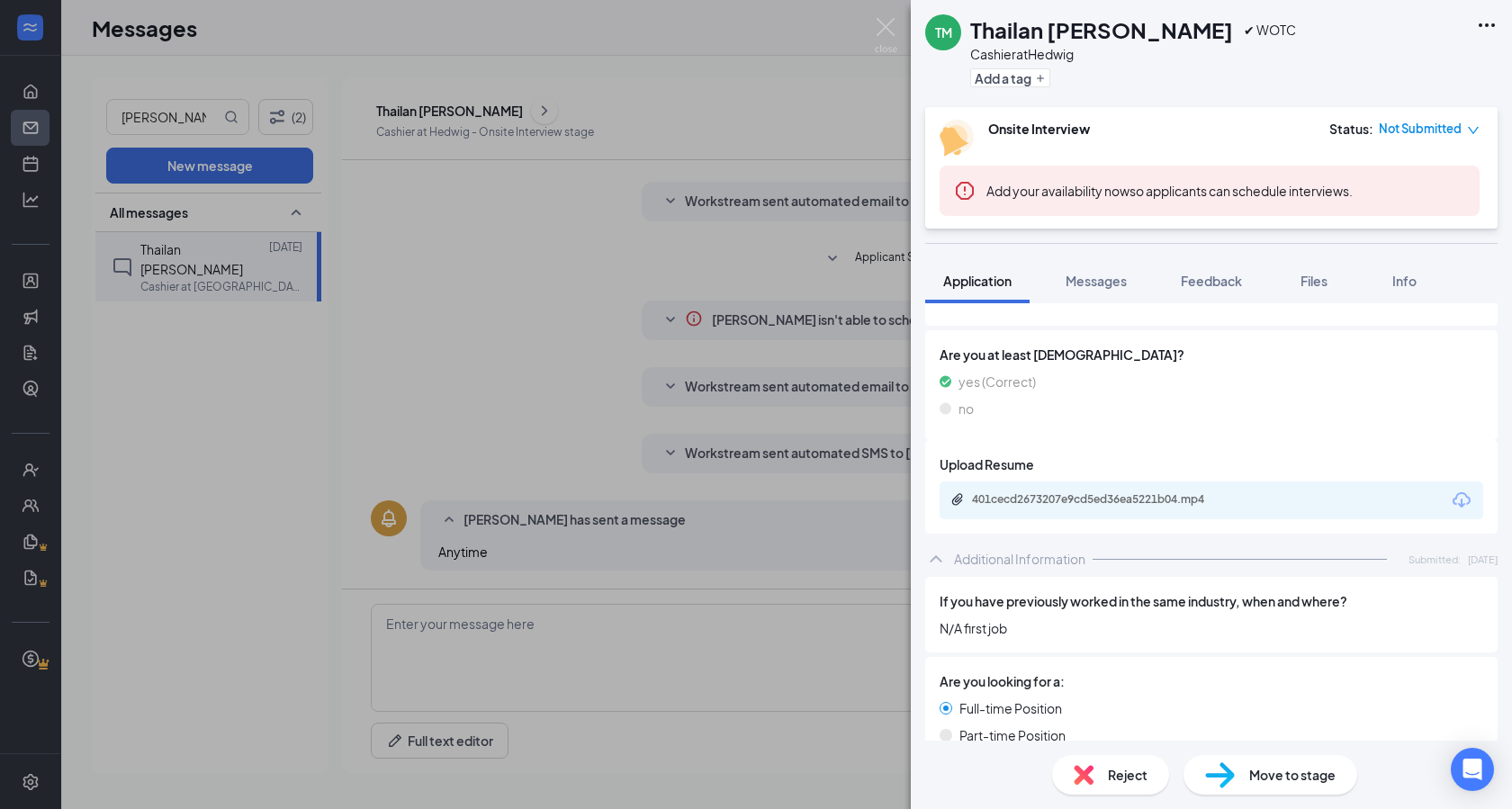
scroll to position [420, 0]
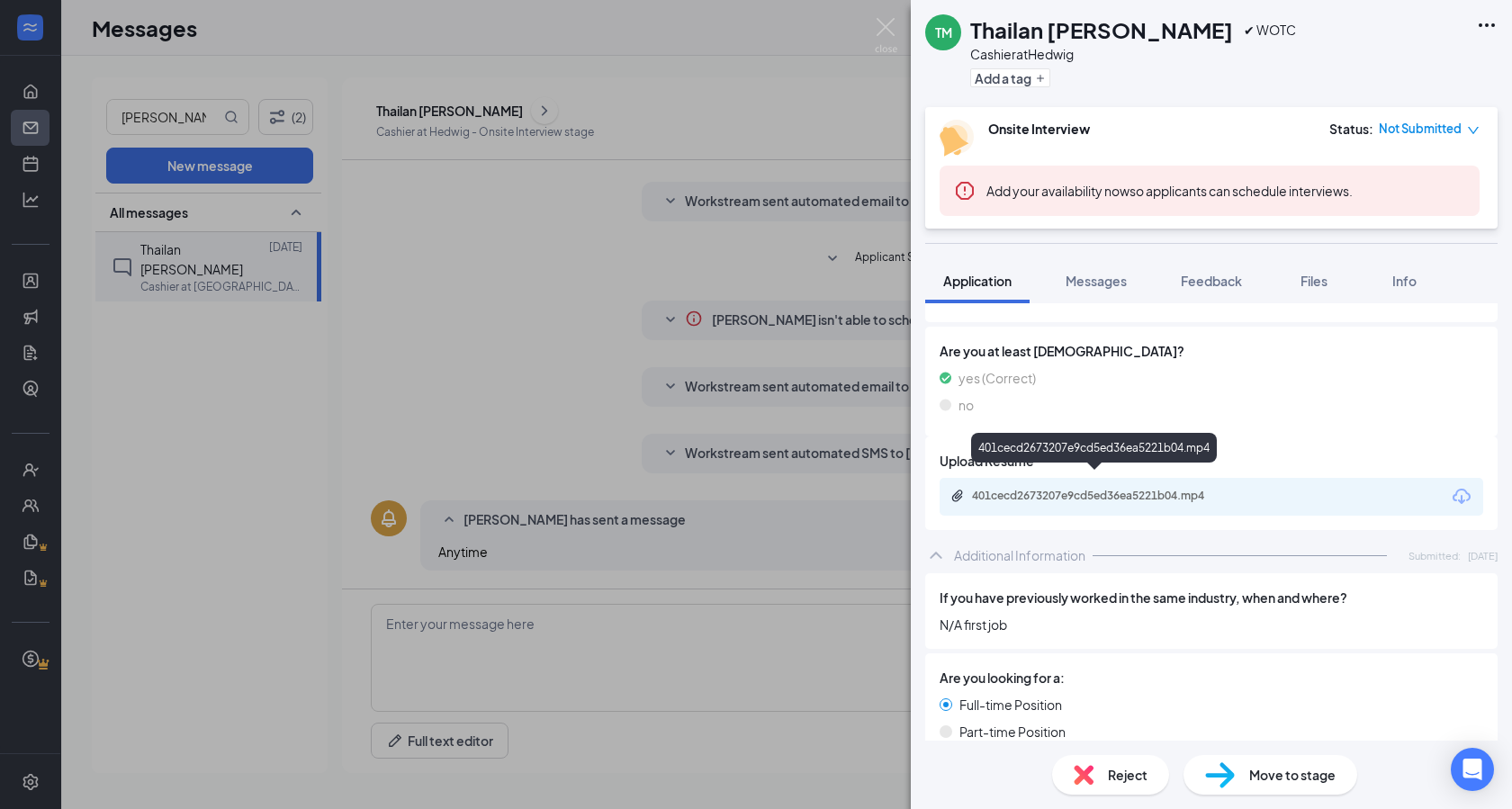
click at [1154, 489] on div "401cecd2673207e9cd5ed36ea5221b04.mp4" at bounding box center [1098, 496] width 252 height 14
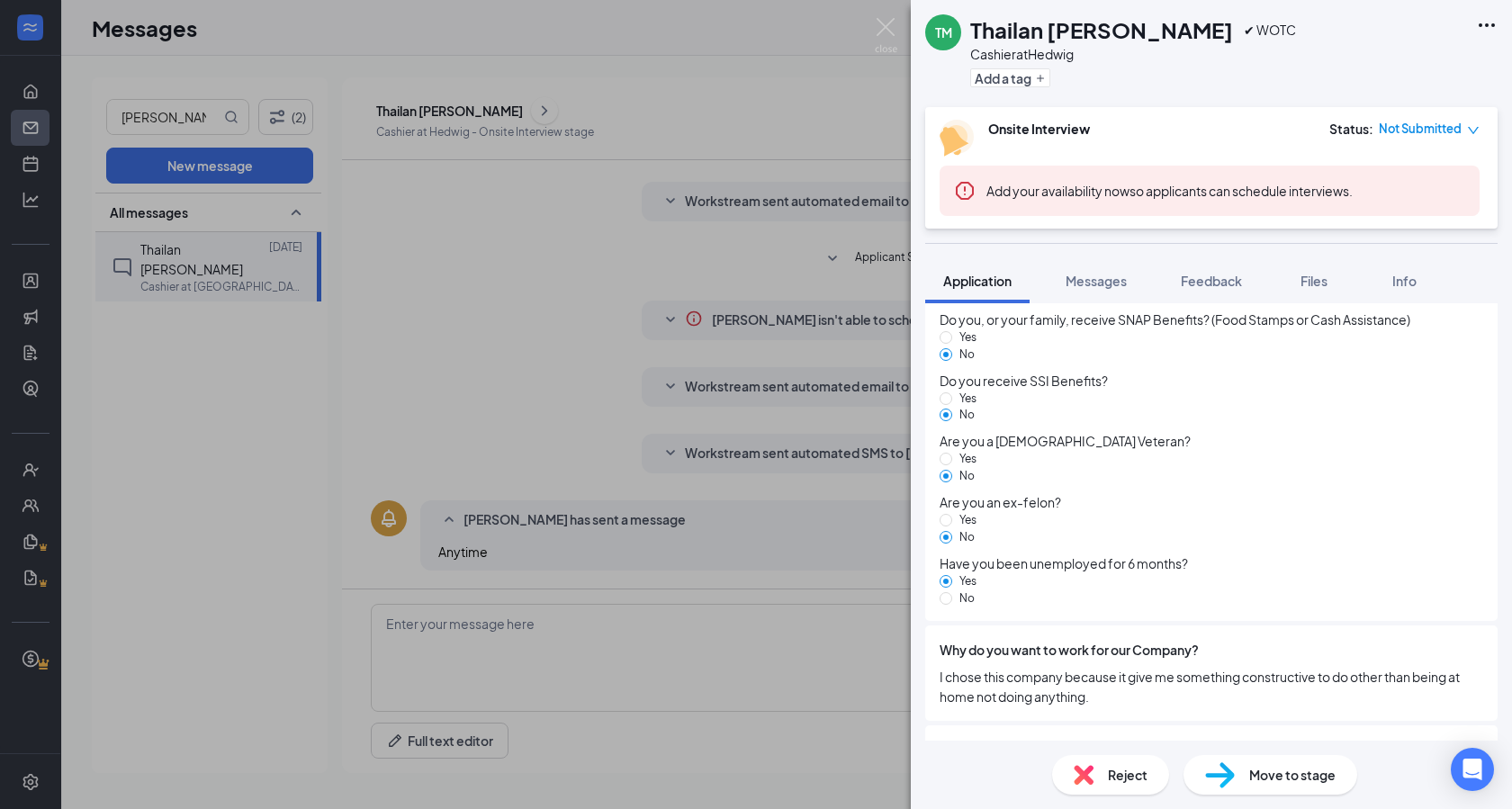
scroll to position [1539, 0]
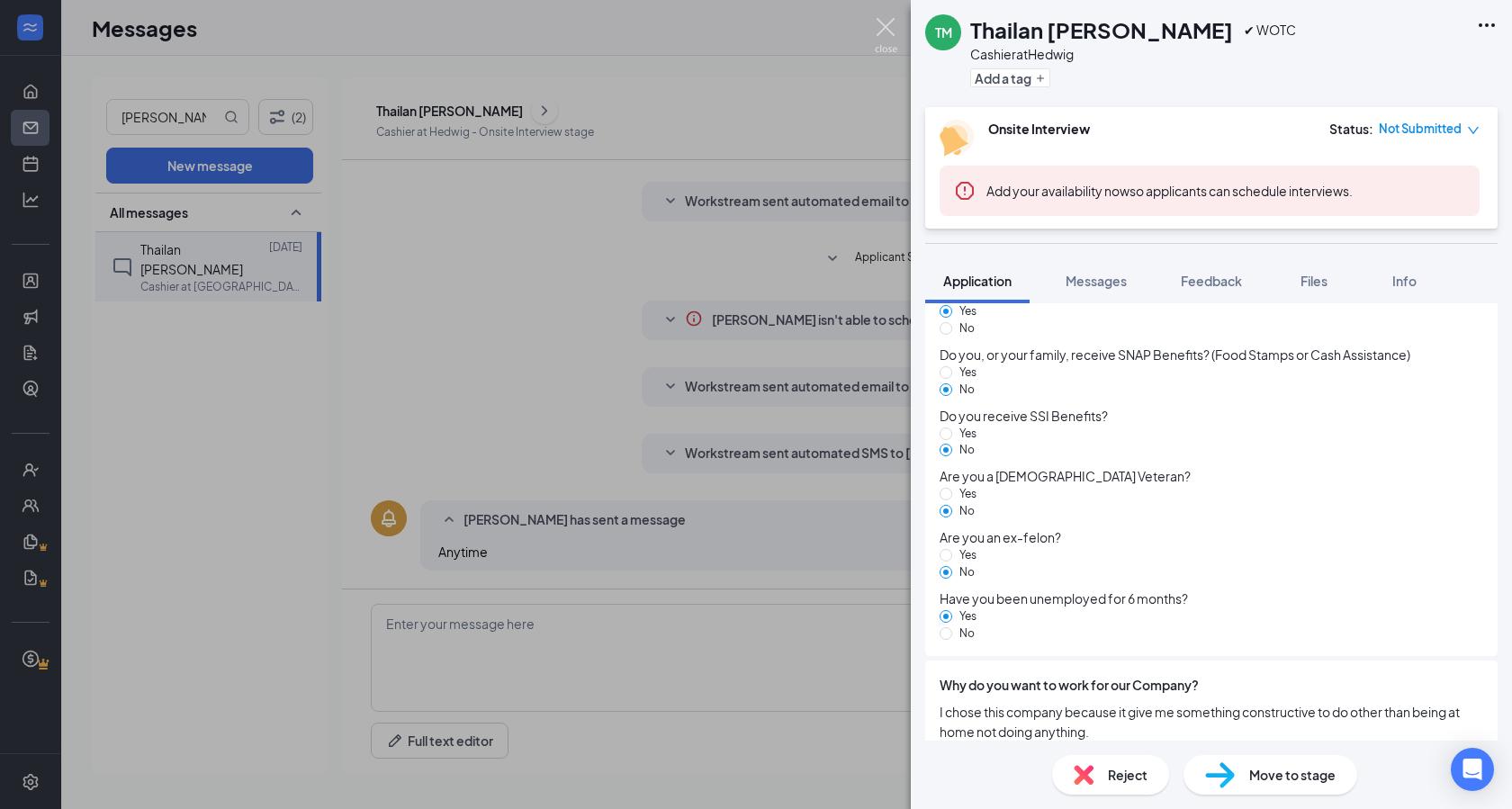
click at [889, 34] on img at bounding box center [886, 35] width 23 height 35
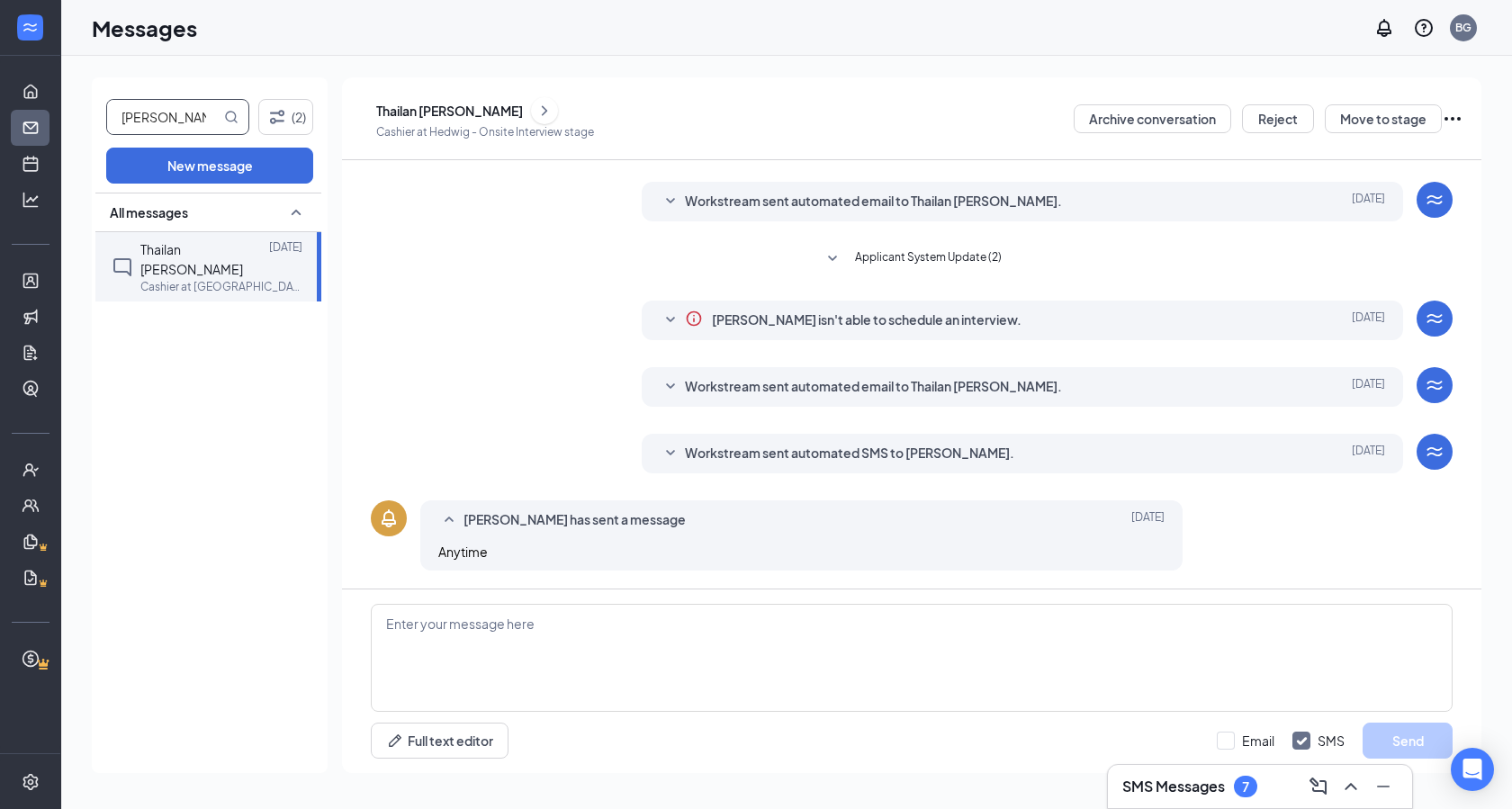
drag, startPoint x: 198, startPoint y: 116, endPoint x: 25, endPoint y: 131, distance: 173.6
click at [22, 123] on div "Home Messages Scheduling Hiring Applicants Sourcing Tools Job Postings Talent N…" at bounding box center [756, 404] width 1512 height 809
type input "jayla"
click at [196, 252] on span "[PERSON_NAME]" at bounding box center [192, 249] width 103 height 16
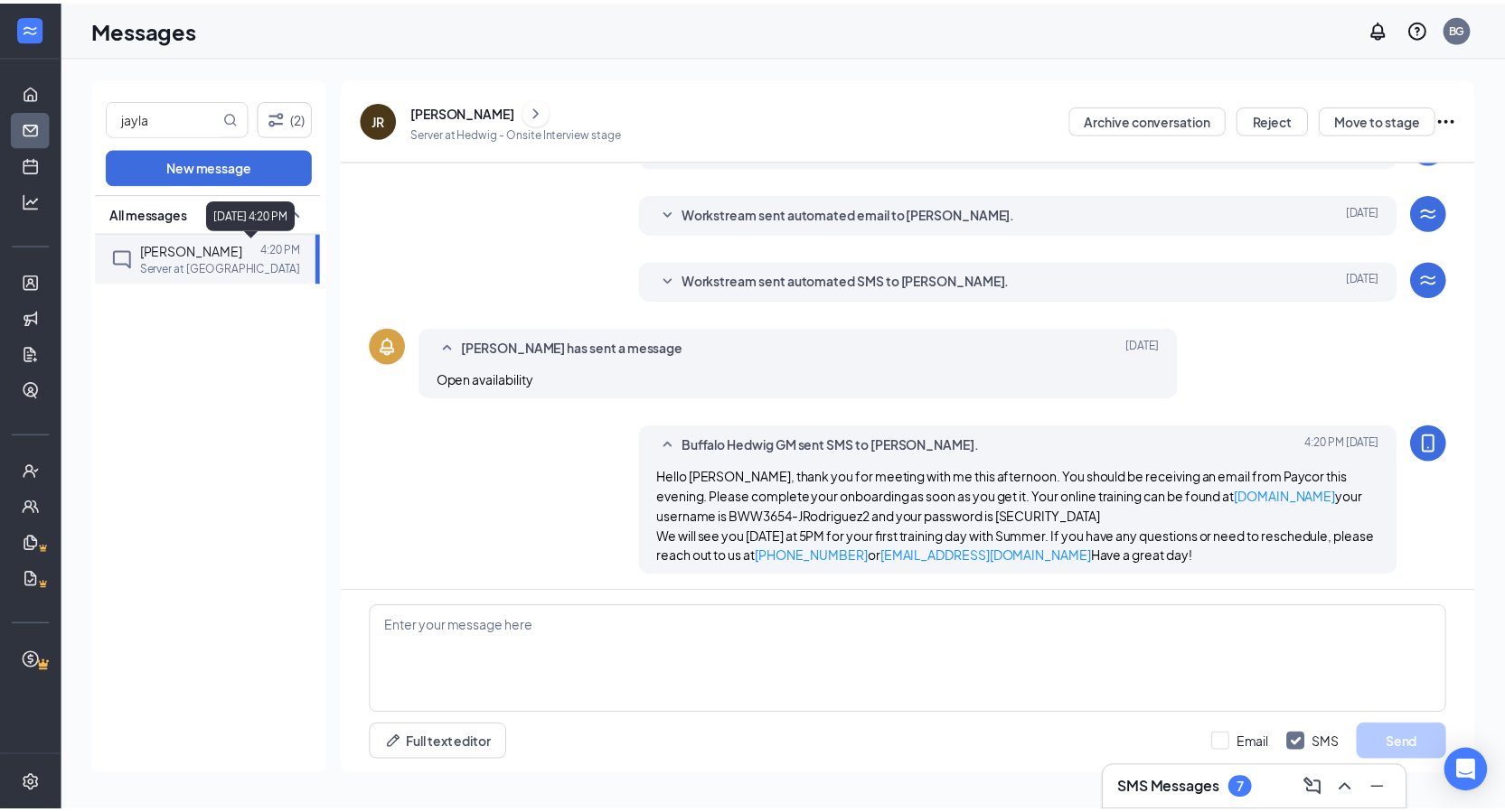
scroll to position [376, 0]
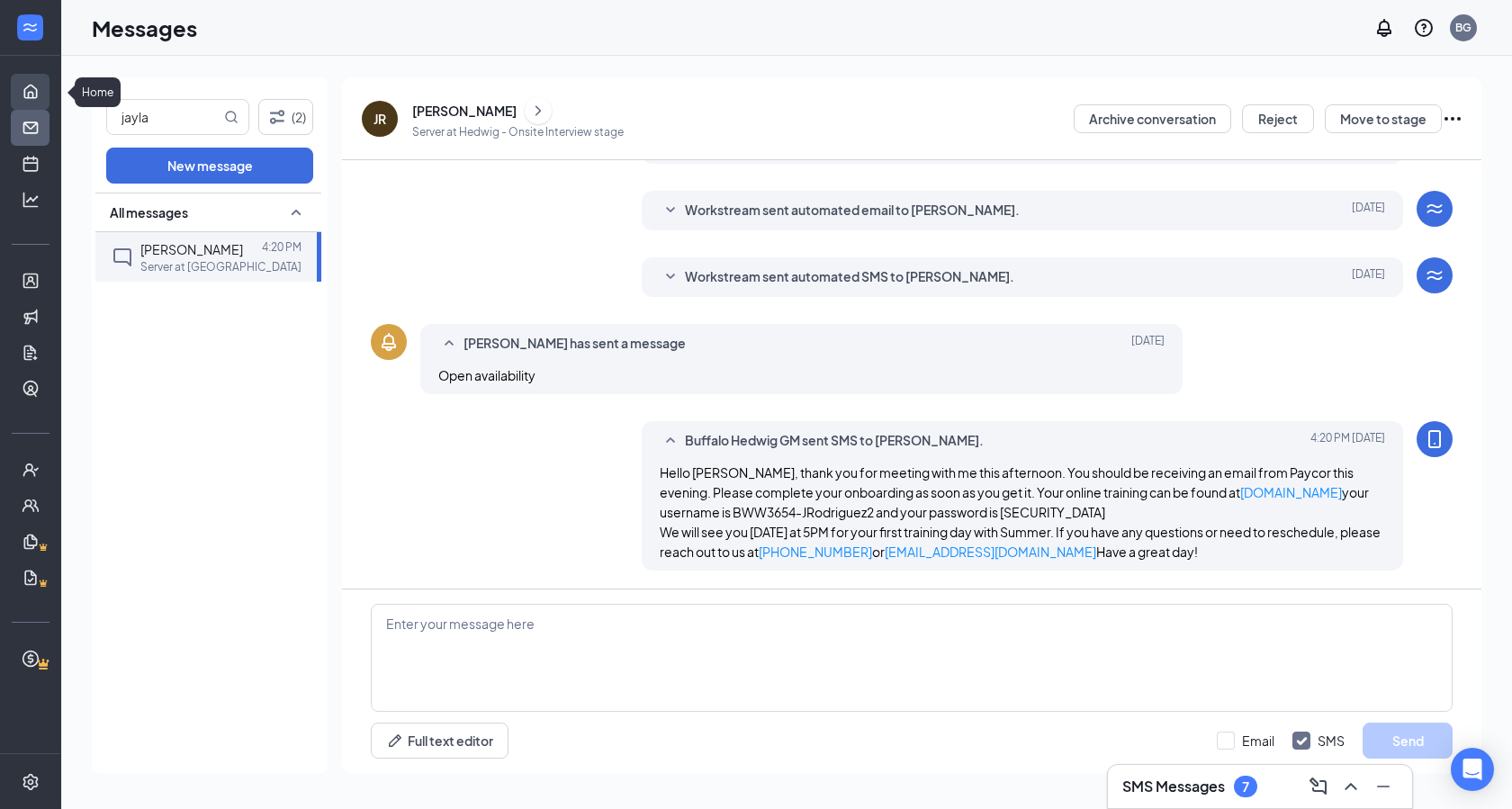
click at [47, 86] on link "Home" at bounding box center [55, 91] width 18 height 36
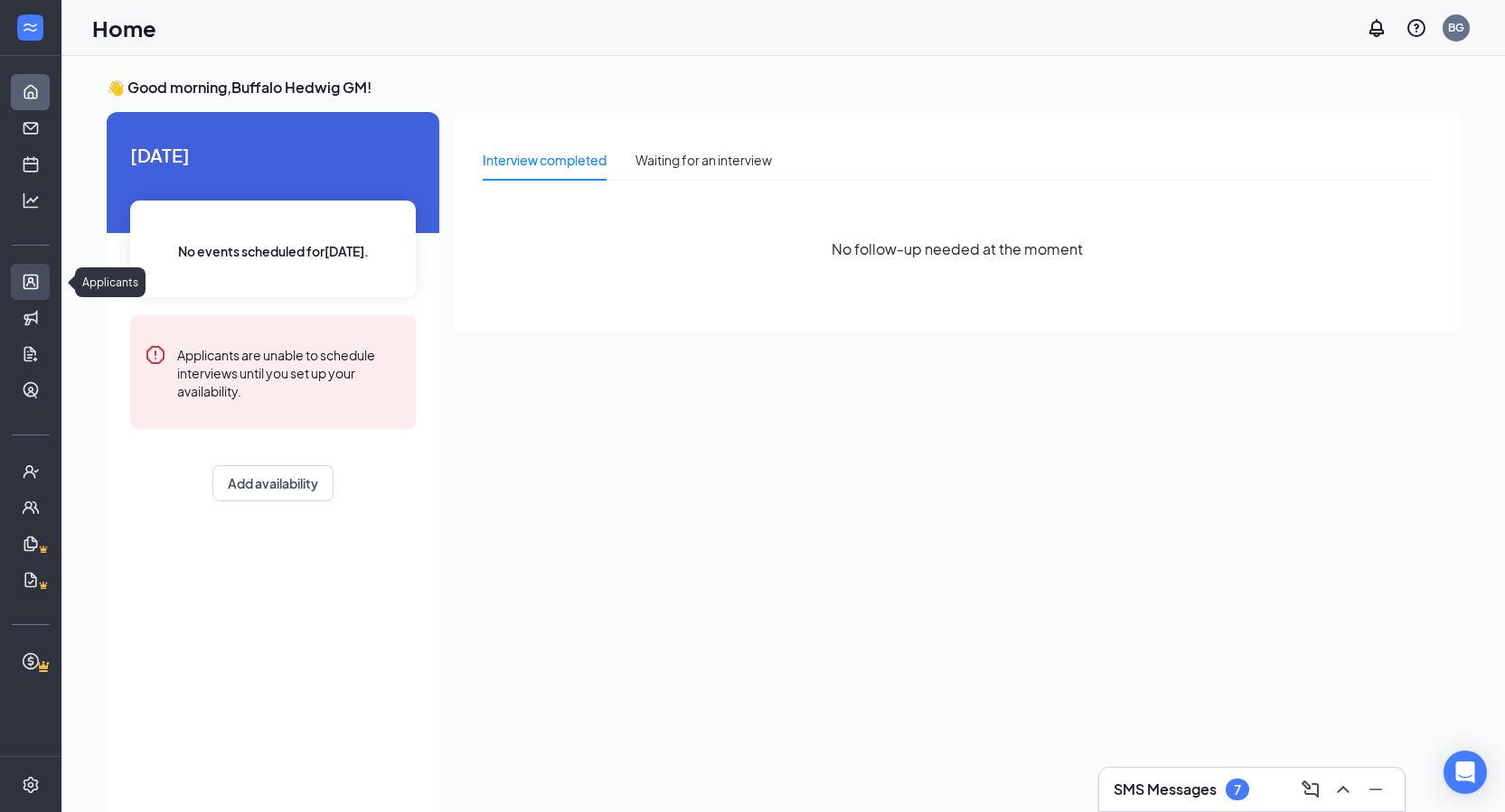
click at [47, 288] on link "Applicants" at bounding box center [55, 282] width 18 height 36
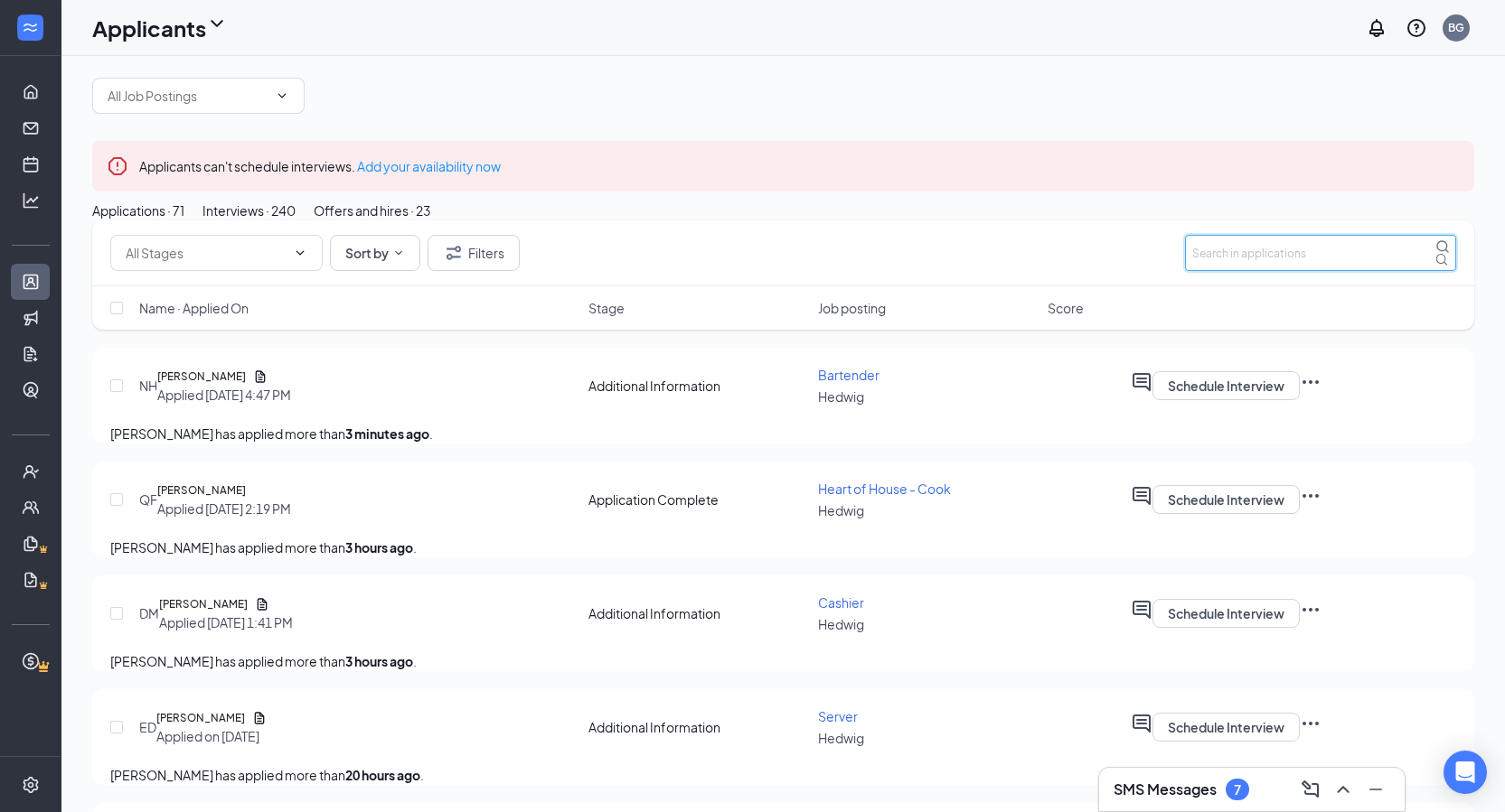
click at [1248, 271] on input "text" at bounding box center [1320, 253] width 271 height 36
type input "[PERSON_NAME]"
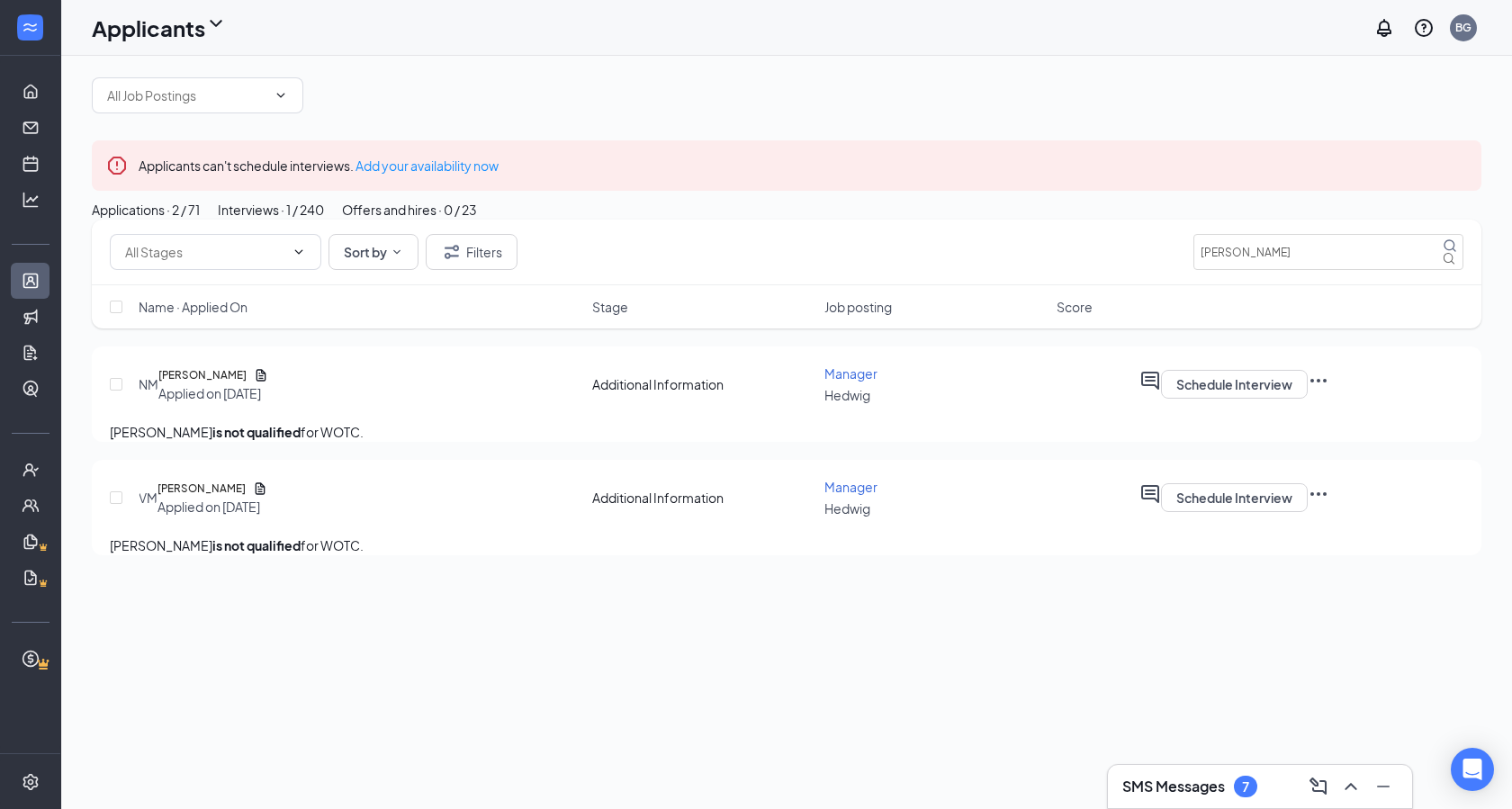
click at [324, 220] on div "Interviews · 1 / 240" at bounding box center [271, 210] width 106 height 20
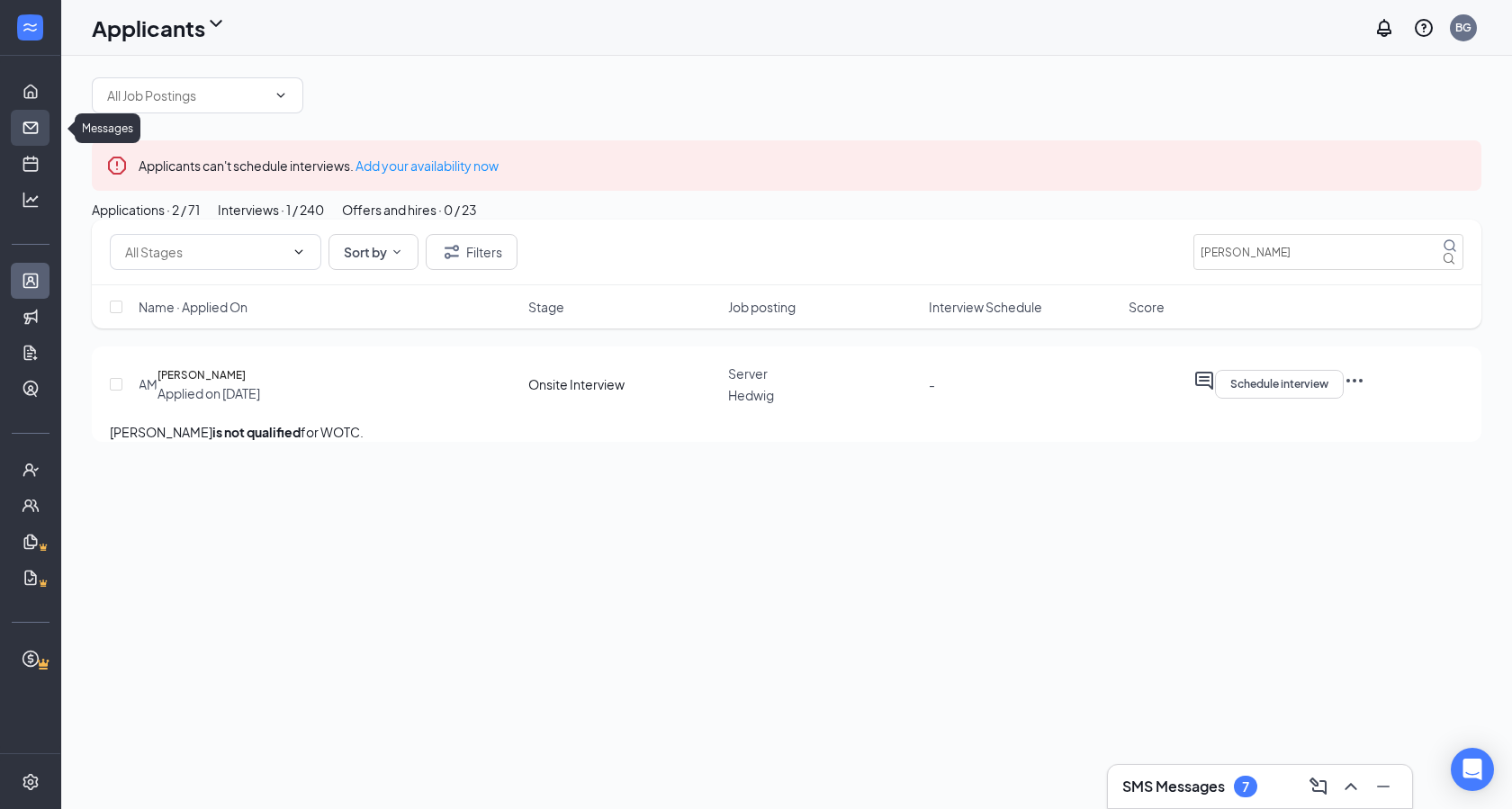
click at [47, 130] on link "Messages" at bounding box center [55, 128] width 18 height 36
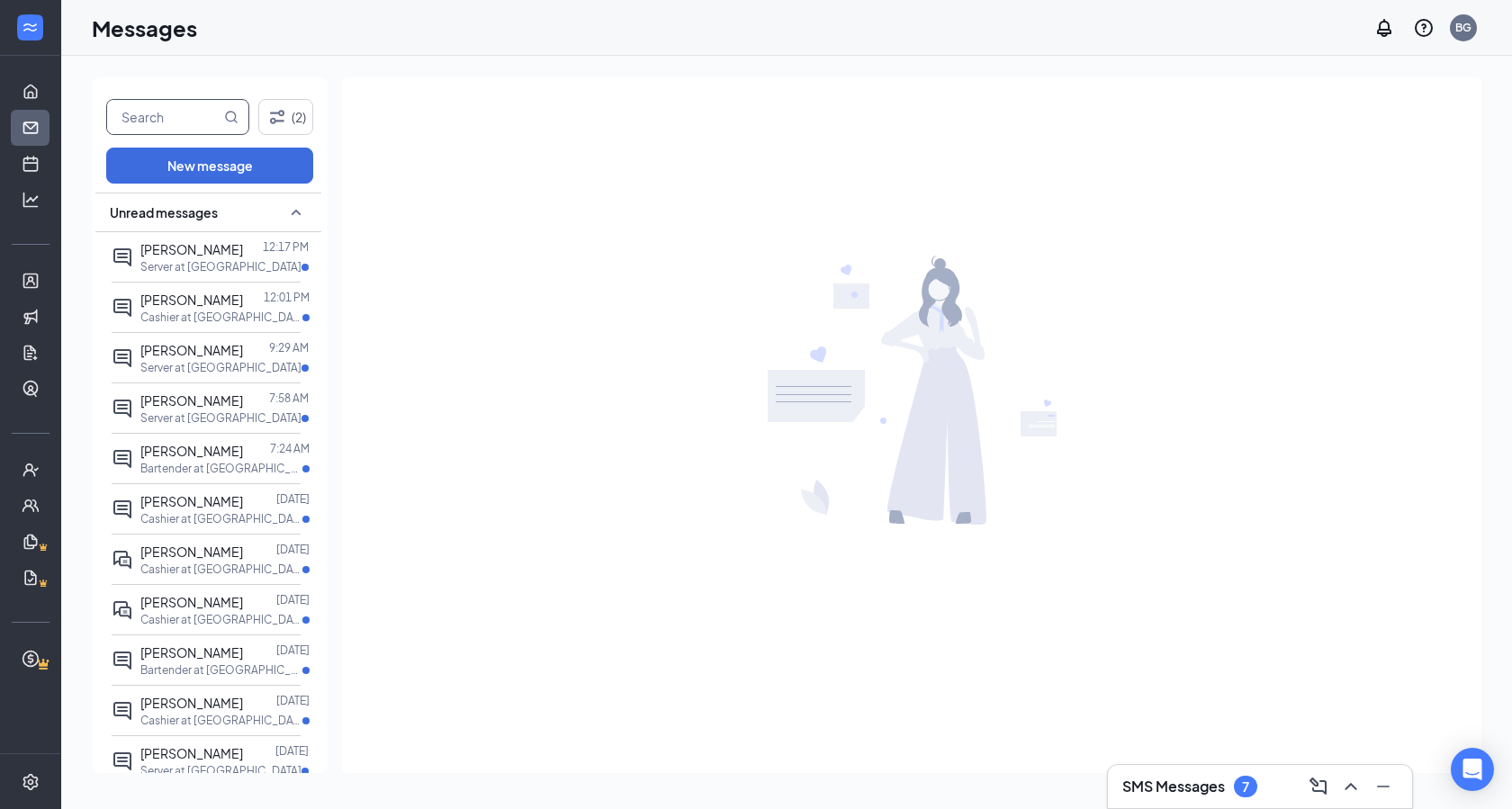
click at [162, 127] on input "text" at bounding box center [163, 117] width 113 height 34
type input "[PERSON_NAME]"
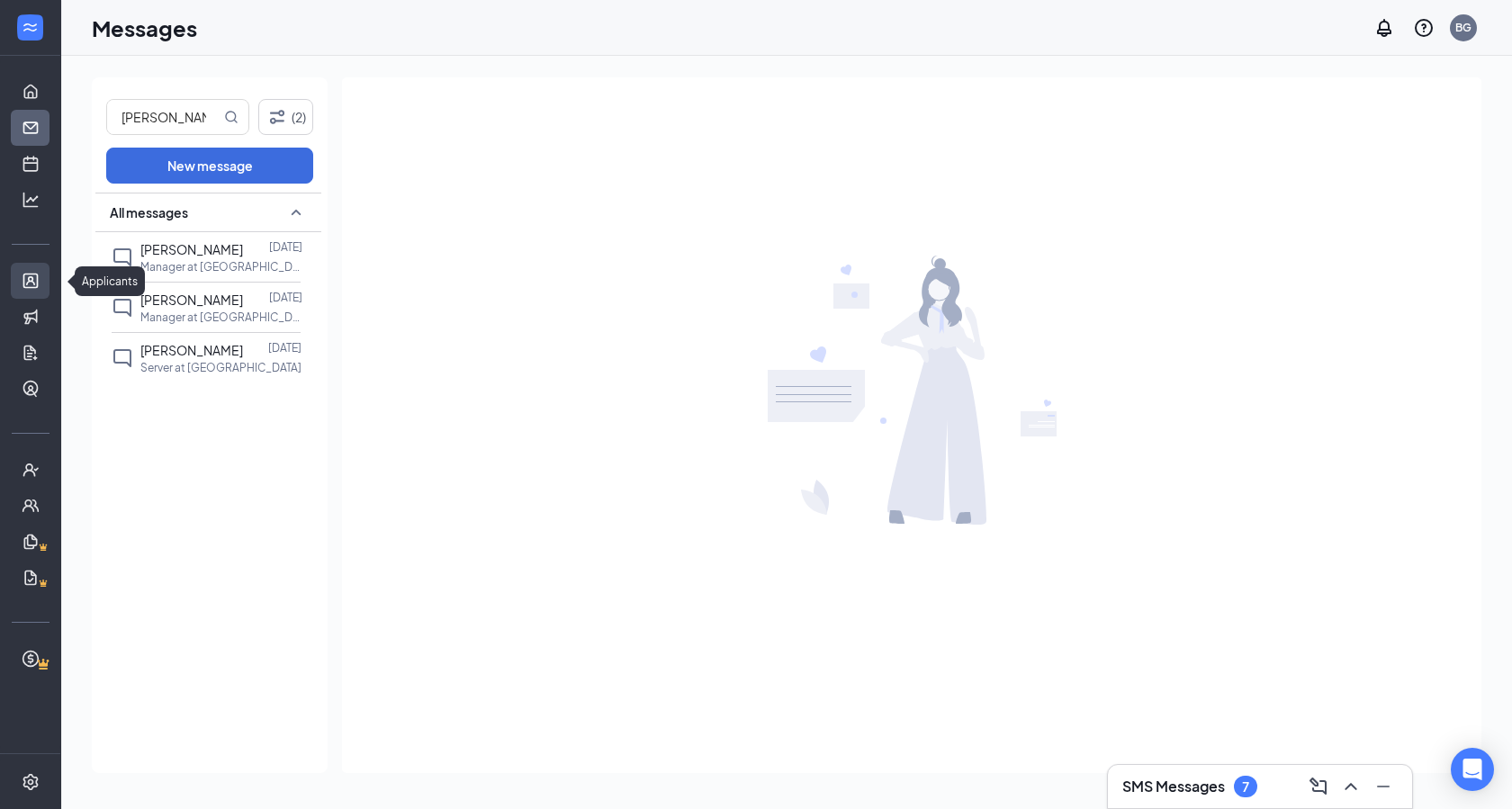
click at [47, 271] on link "Applicants" at bounding box center [55, 281] width 18 height 36
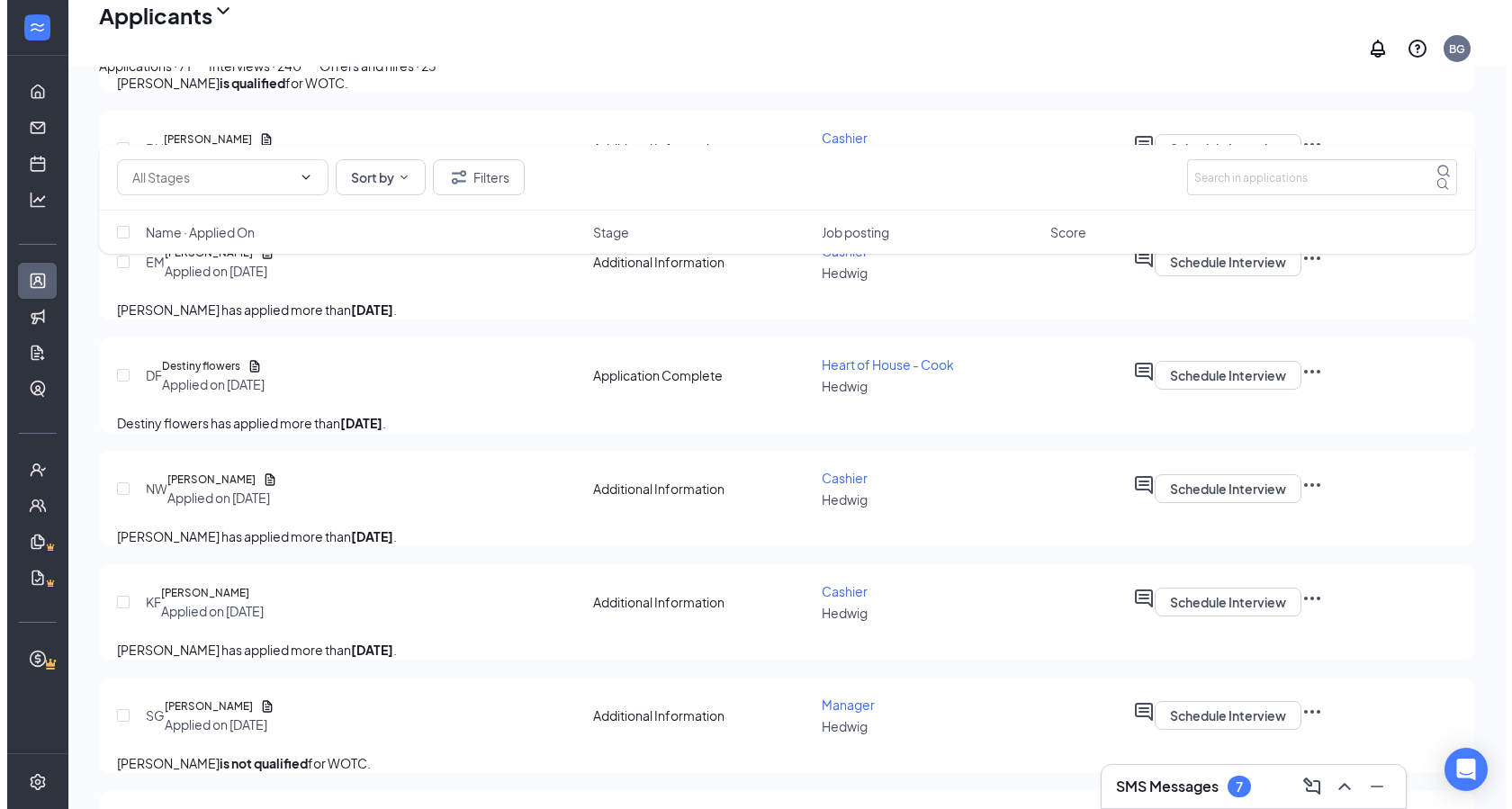
scroll to position [1110, 0]
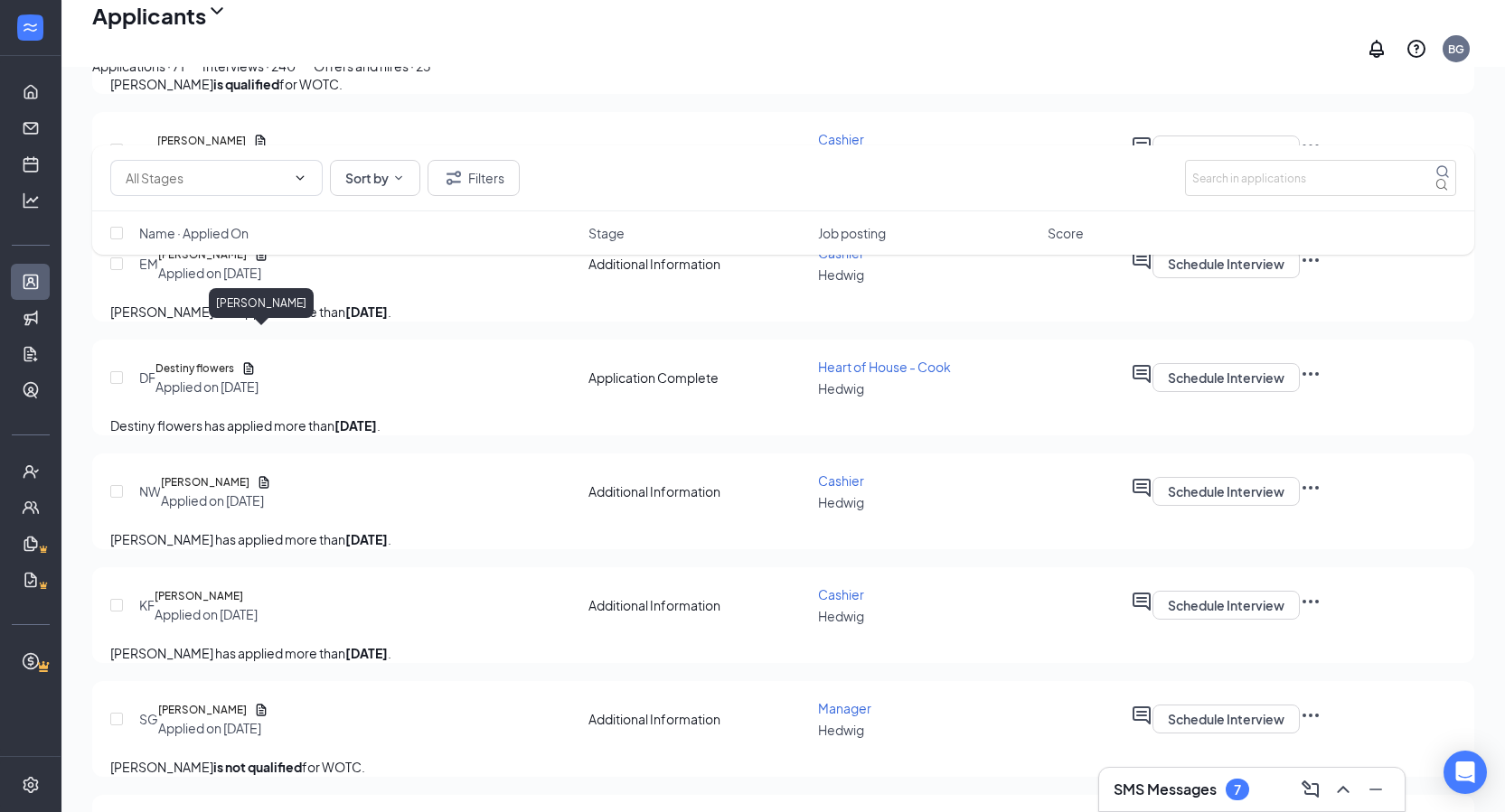
click at [246, 150] on h5 "[PERSON_NAME]" at bounding box center [201, 141] width 89 height 18
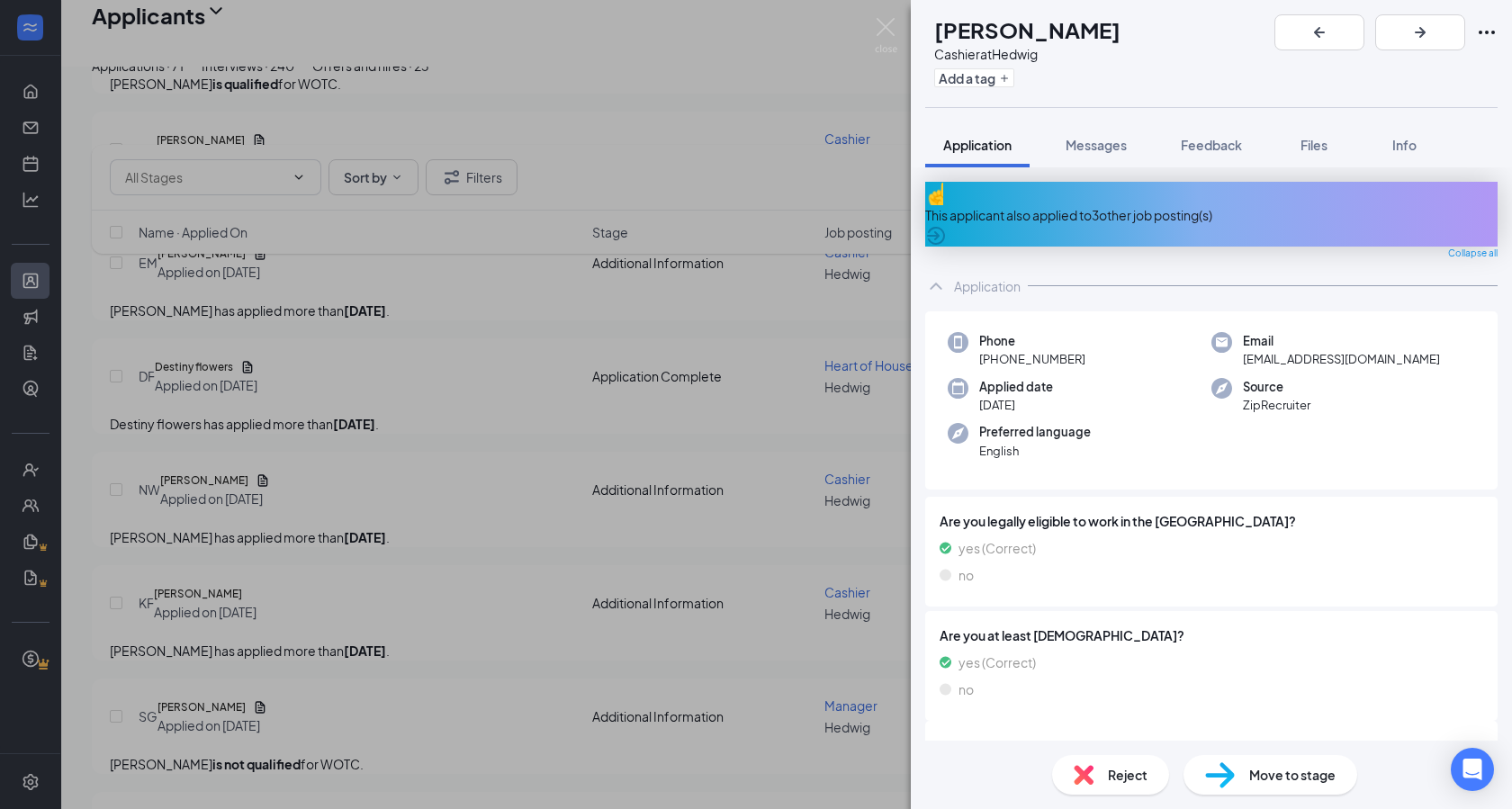
click at [1008, 193] on div "This applicant also applied to 3 other job posting(s)" at bounding box center [1211, 214] width 573 height 65
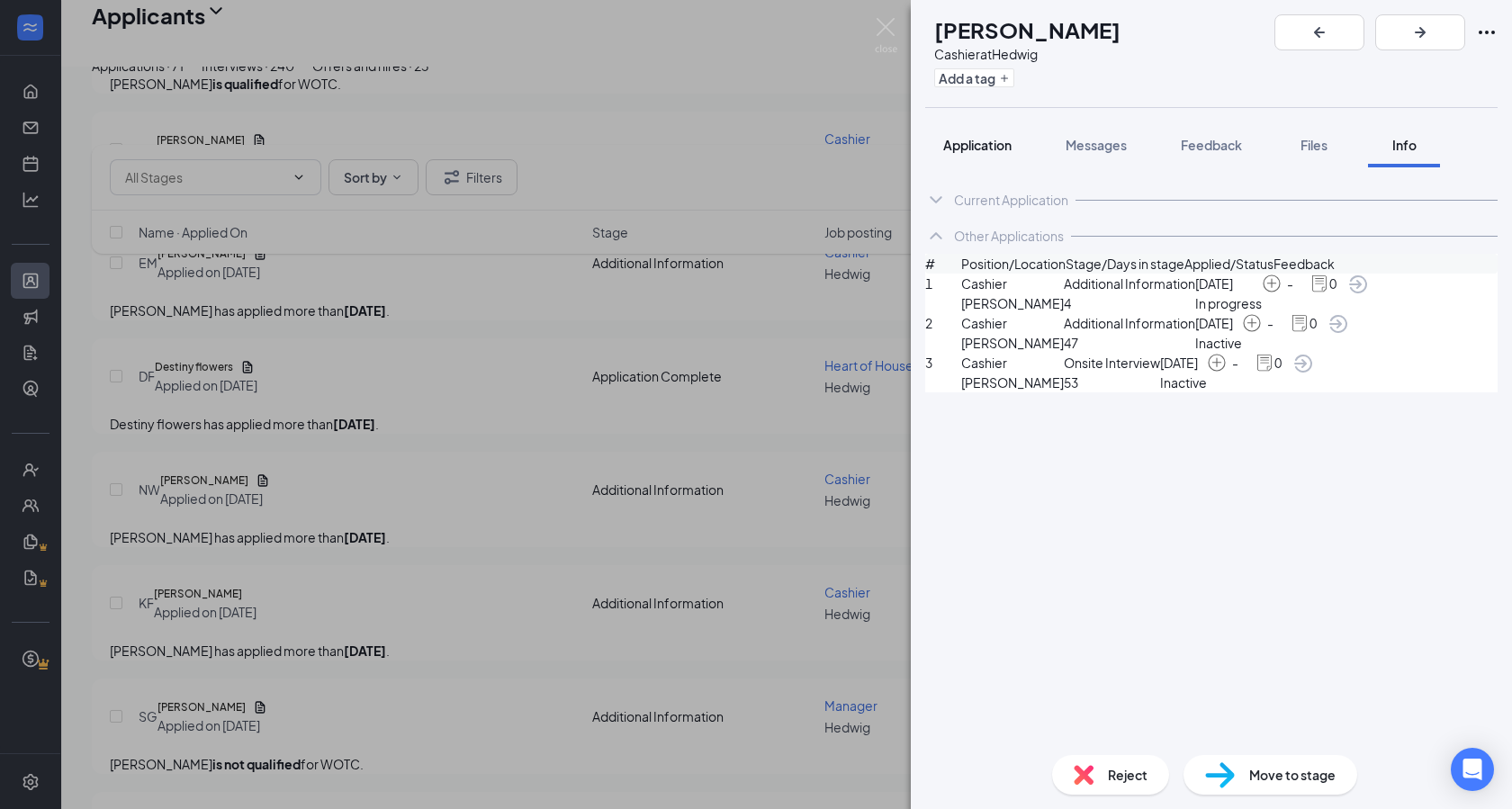
click at [995, 155] on button "Application" at bounding box center [978, 144] width 105 height 45
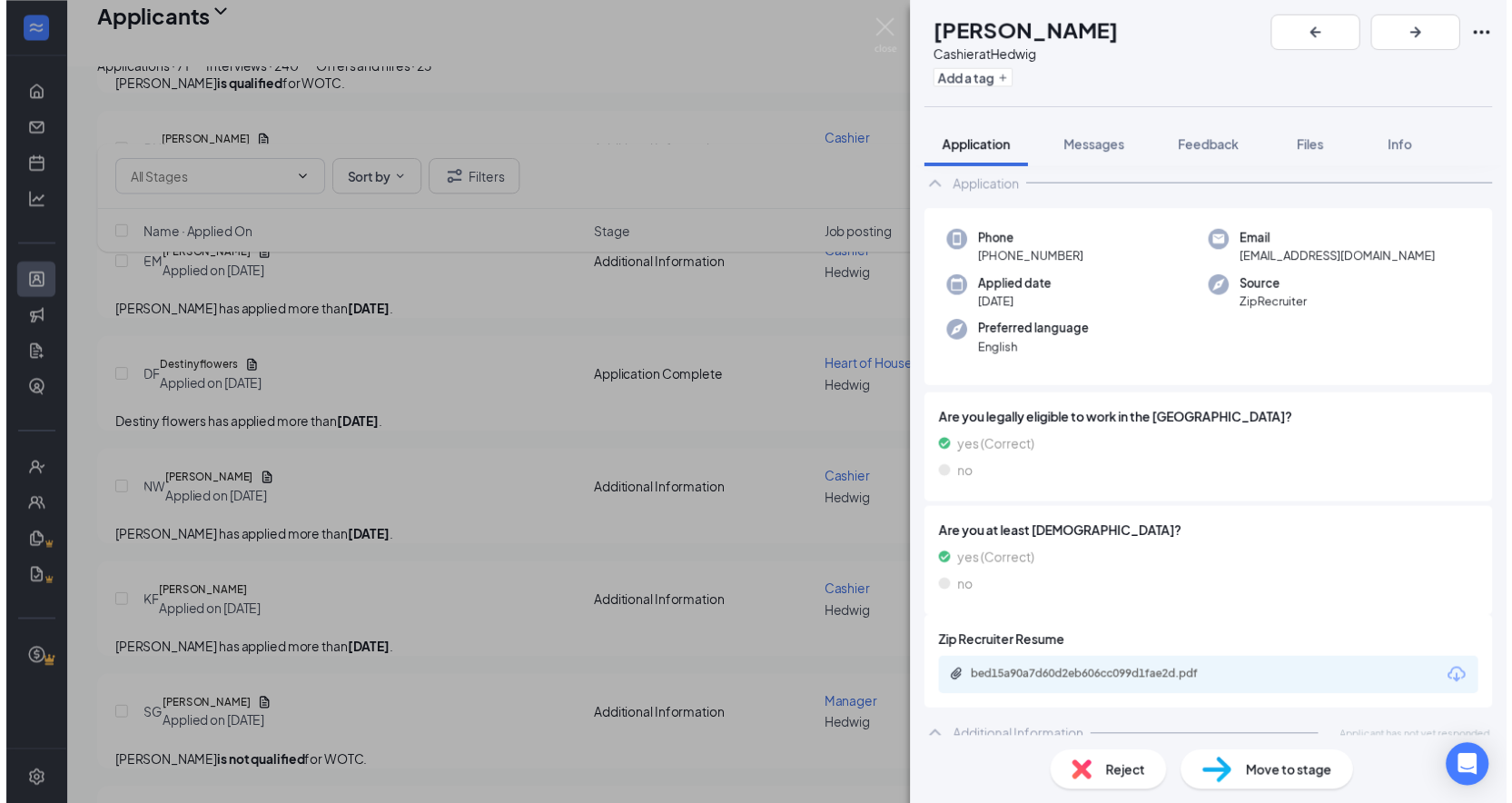
scroll to position [104, 0]
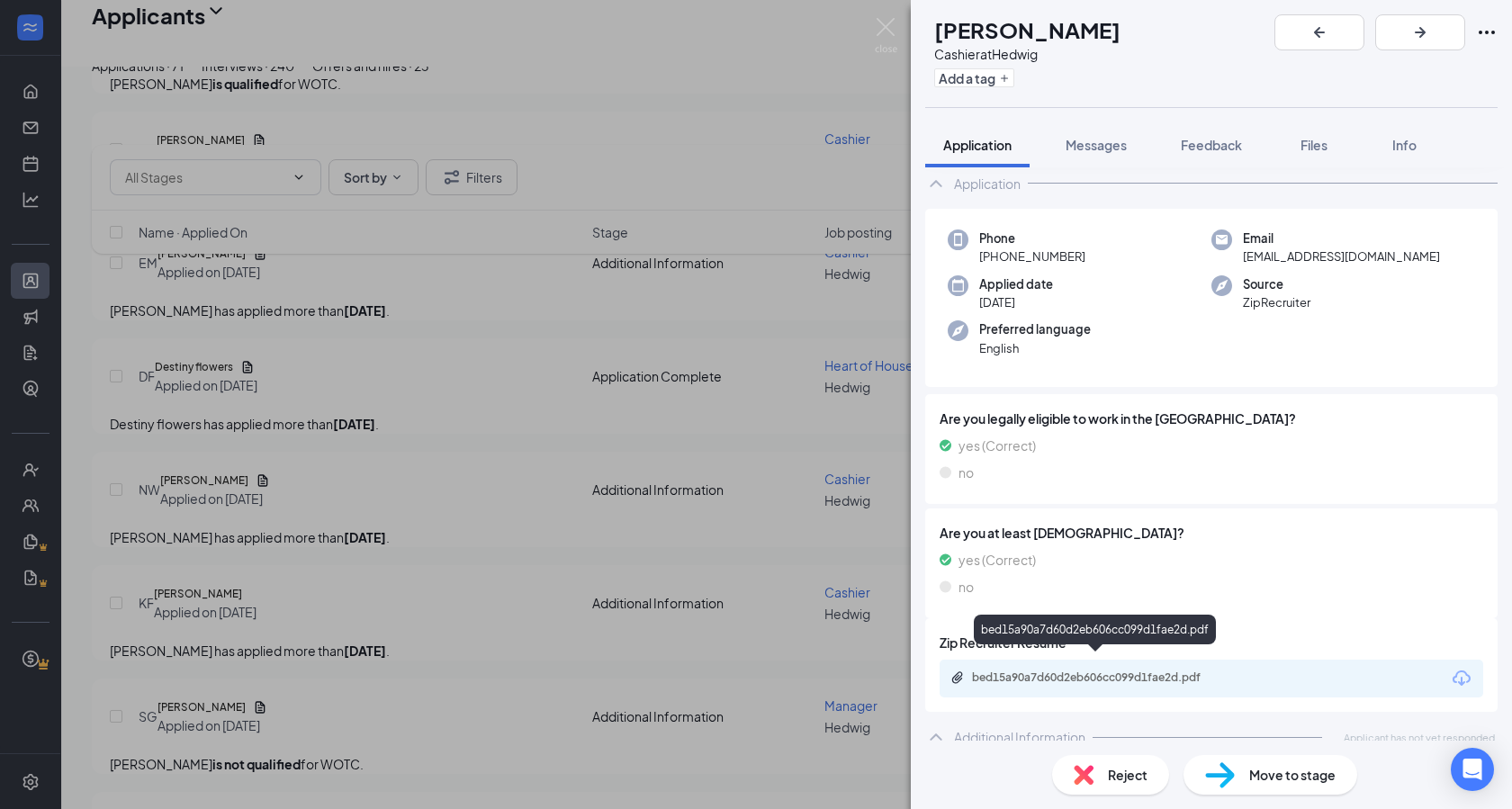
click at [1058, 671] on div "bed15a90a7d60d2eb606cc099d1fae2d.pdf" at bounding box center [1098, 678] width 252 height 14
click at [888, 20] on img at bounding box center [886, 35] width 23 height 35
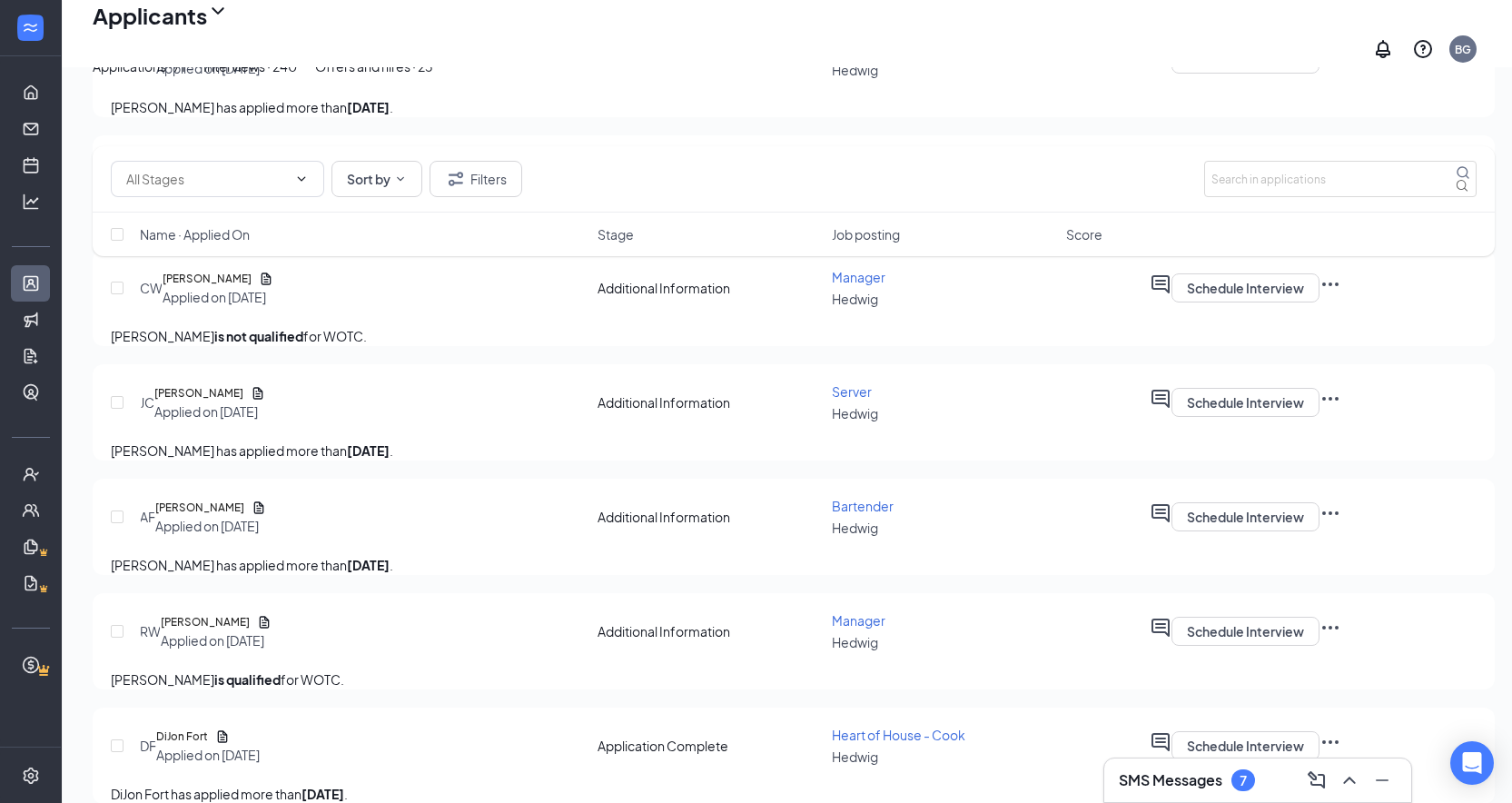
scroll to position [4877, 0]
click at [297, 76] on div "Interviews · 240" at bounding box center [250, 66] width 93 height 20
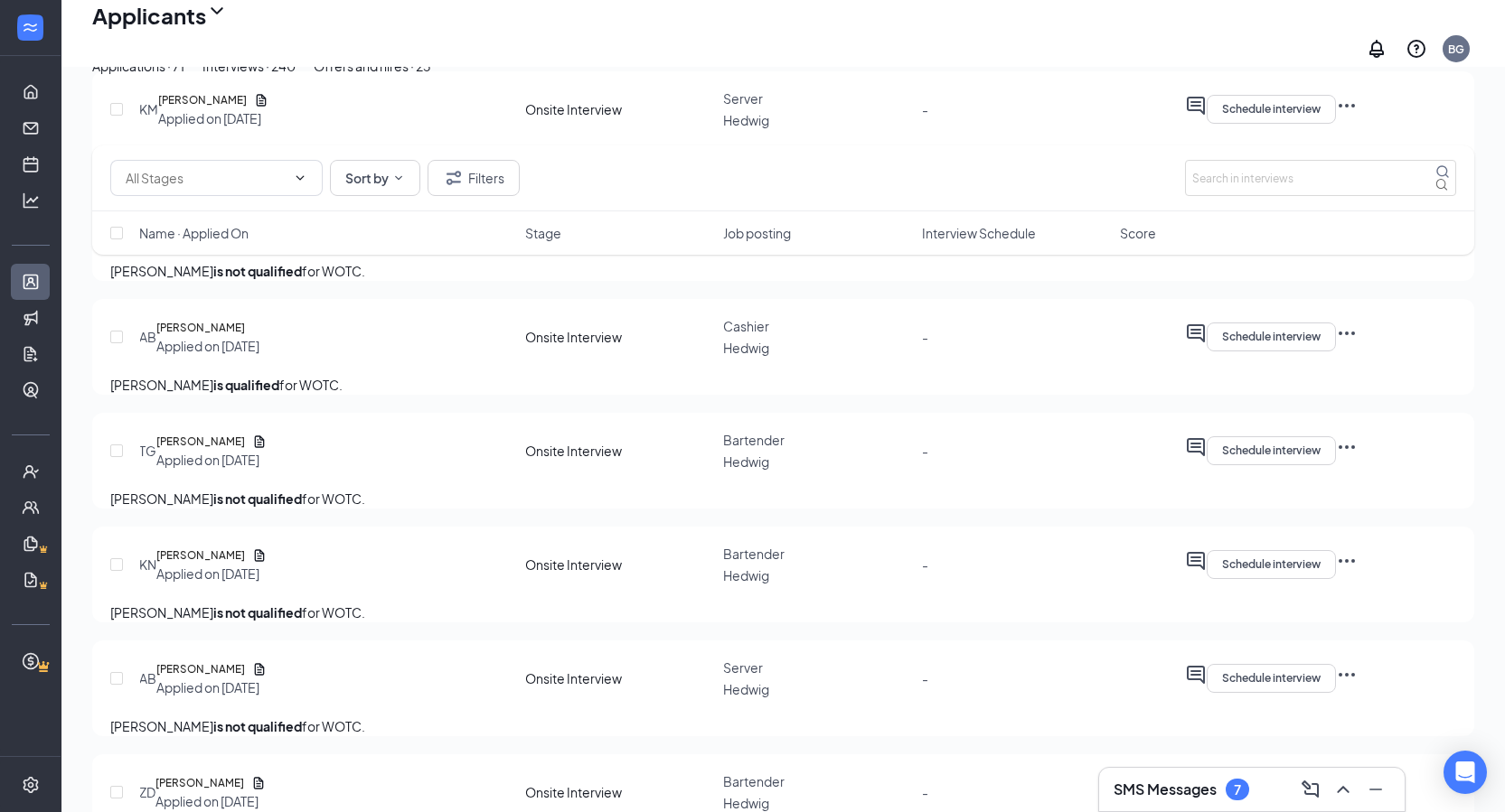
scroll to position [2410, 0]
click at [432, 76] on button "Offers and hires · 23" at bounding box center [372, 66] width 118 height 20
